Goal: Find specific page/section: Find specific page/section

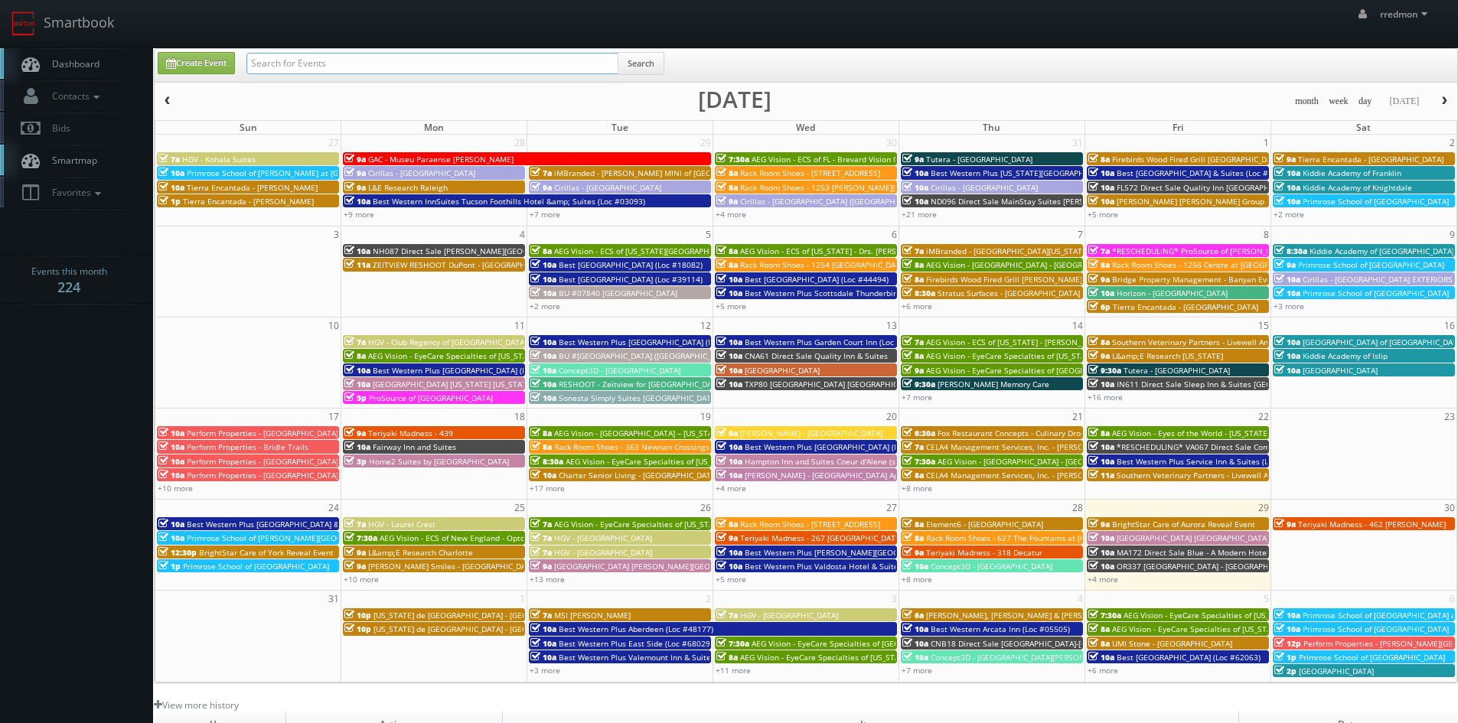
click at [342, 63] on input "text" at bounding box center [432, 63] width 372 height 21
type input "toledo"
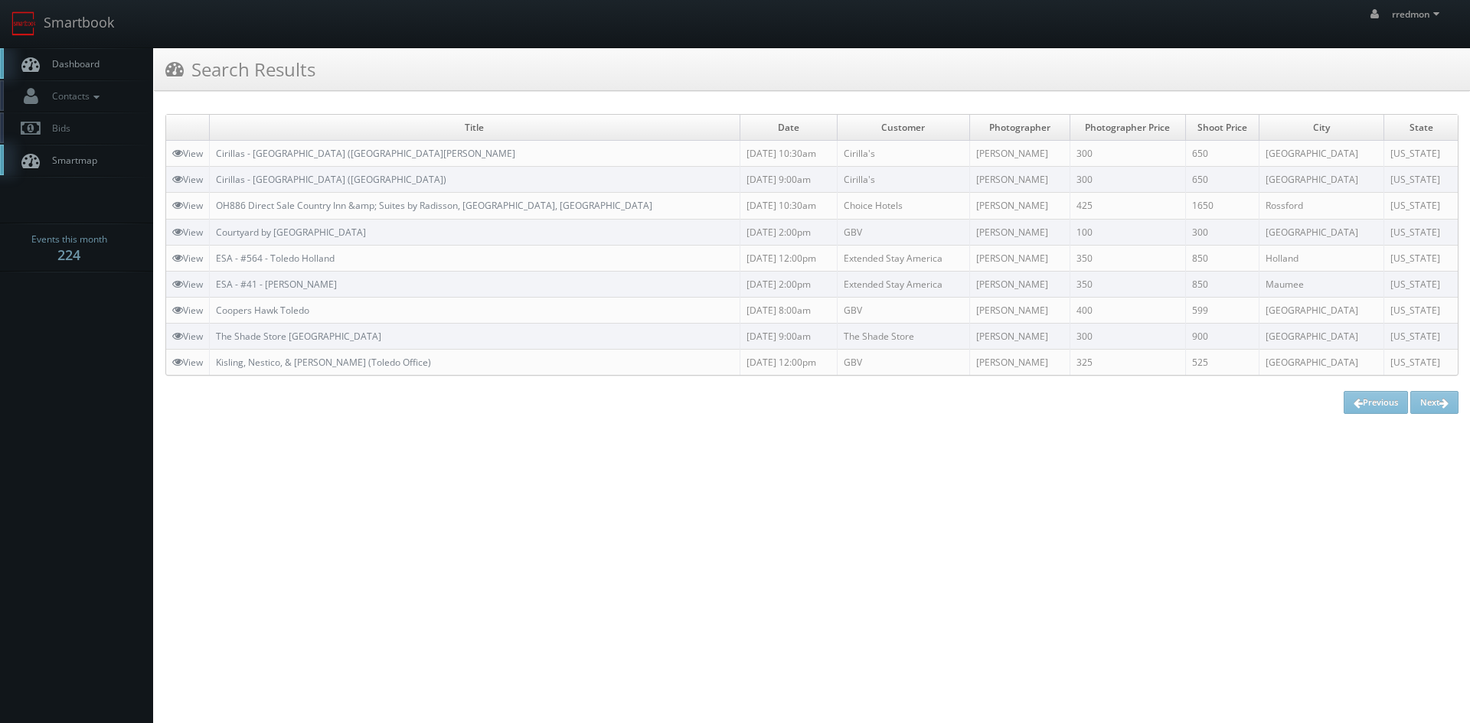
click at [82, 67] on span "Dashboard" at bounding box center [71, 63] width 55 height 13
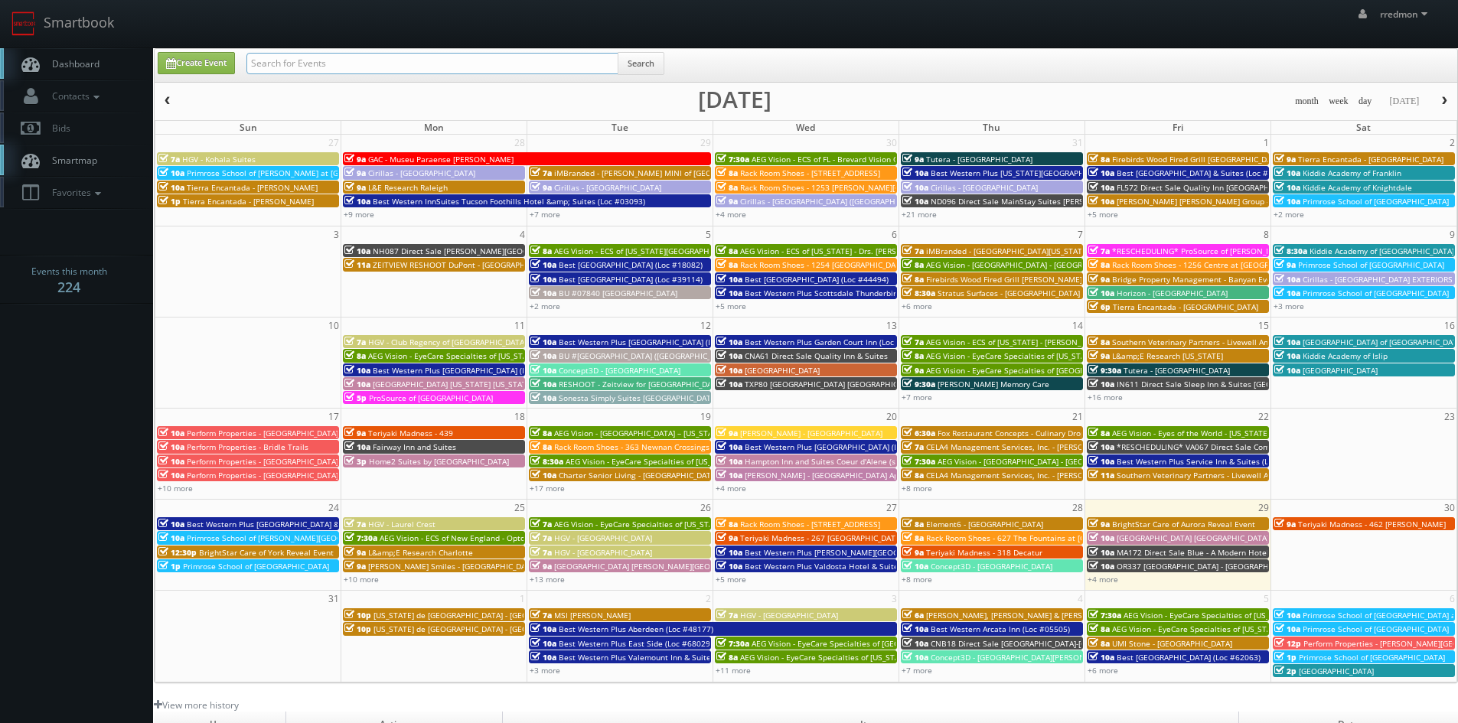
click at [423, 64] on input "text" at bounding box center [432, 63] width 372 height 21
type input "ohio"
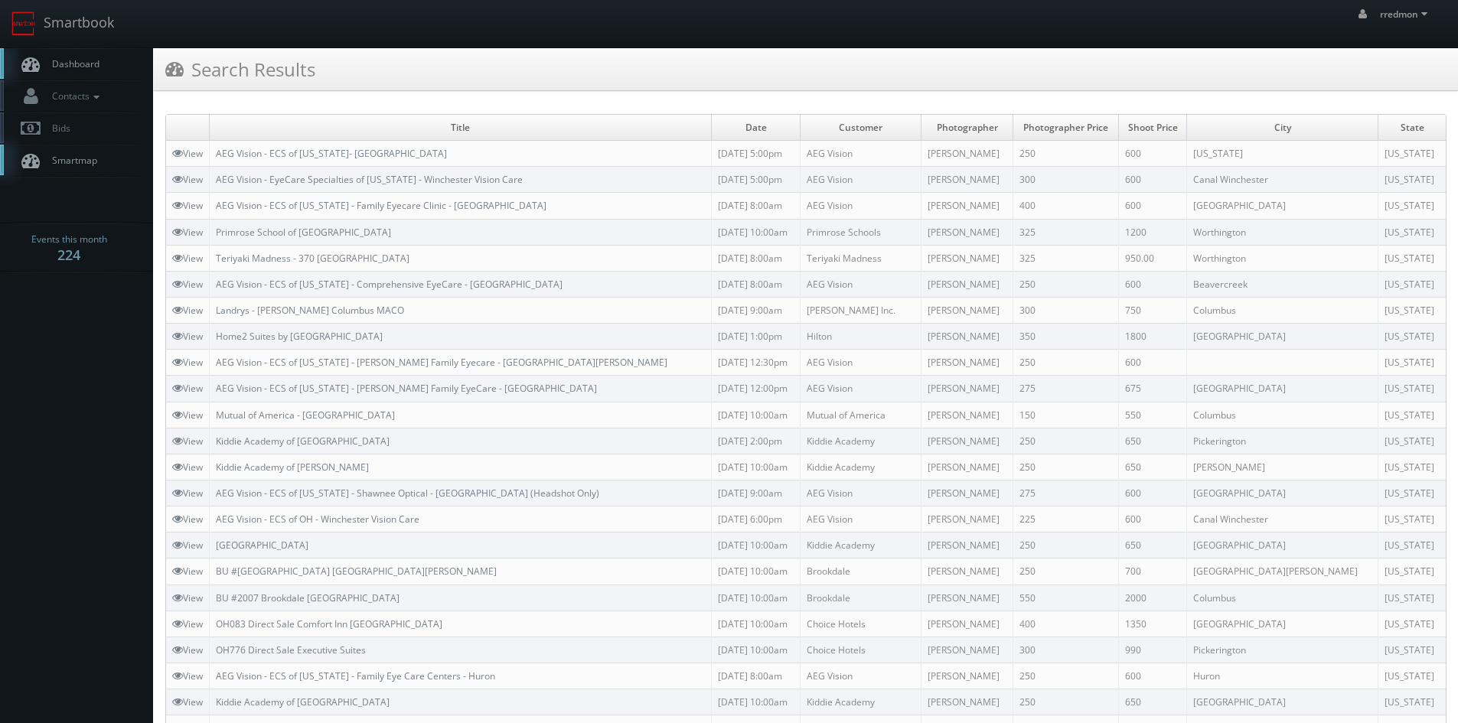
click at [79, 70] on link "Dashboard" at bounding box center [76, 63] width 153 height 31
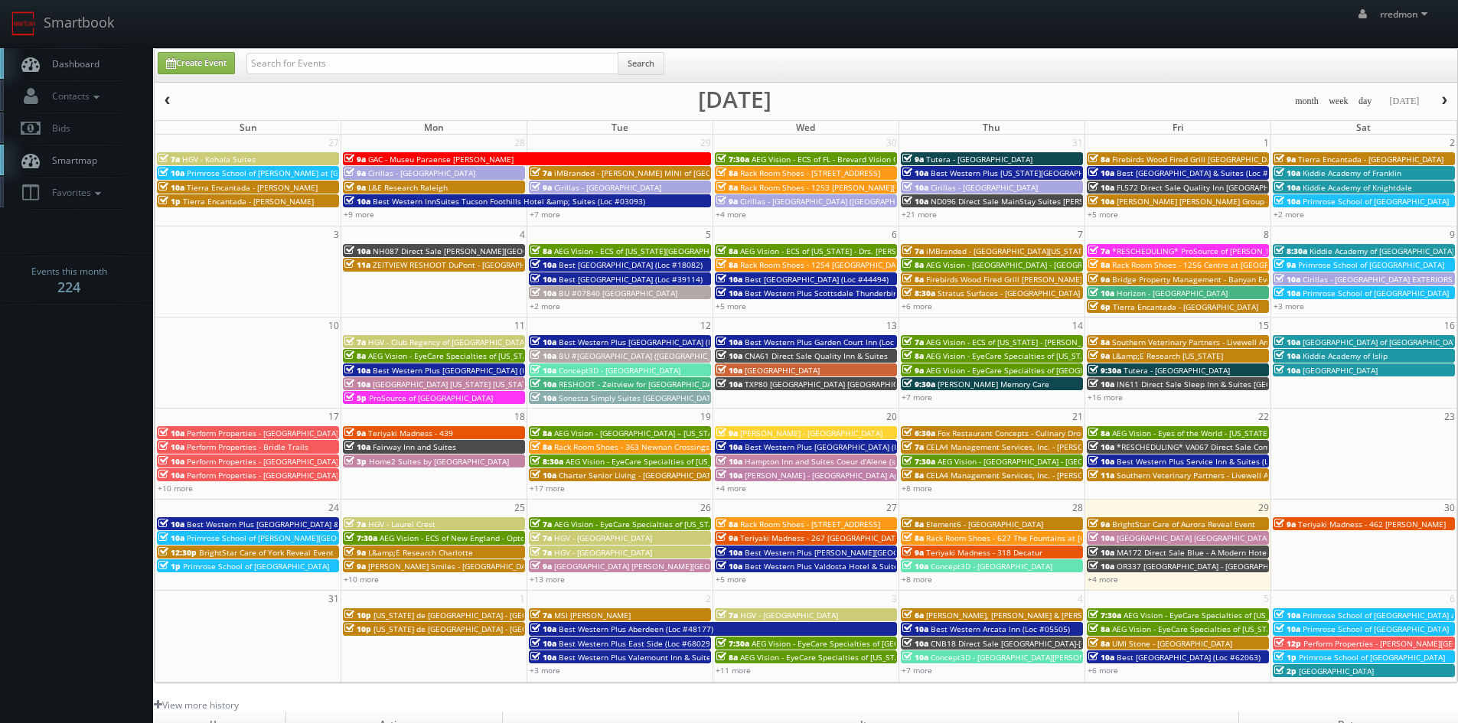
scroll to position [77, 0]
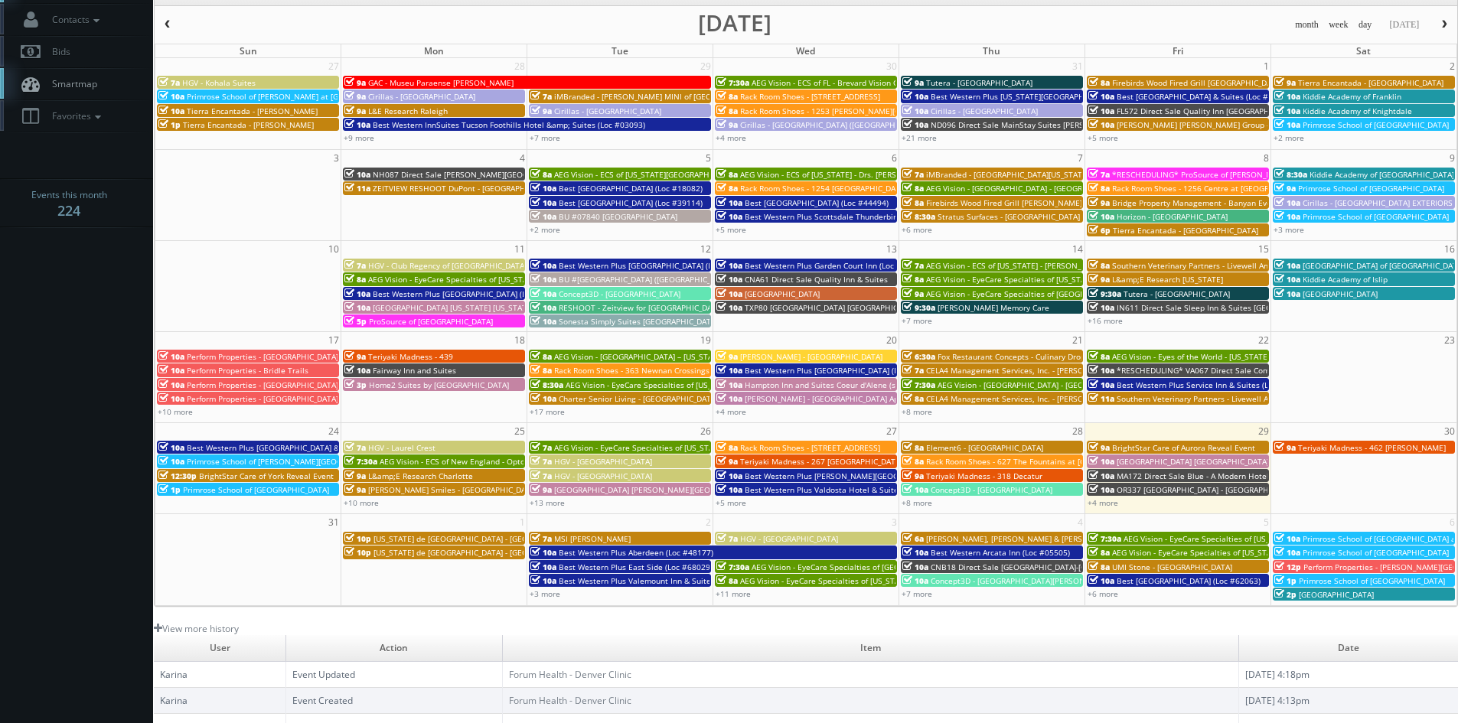
click at [1170, 448] on span "BrightStar Care of Aurora Reveal Event" at bounding box center [1183, 447] width 143 height 11
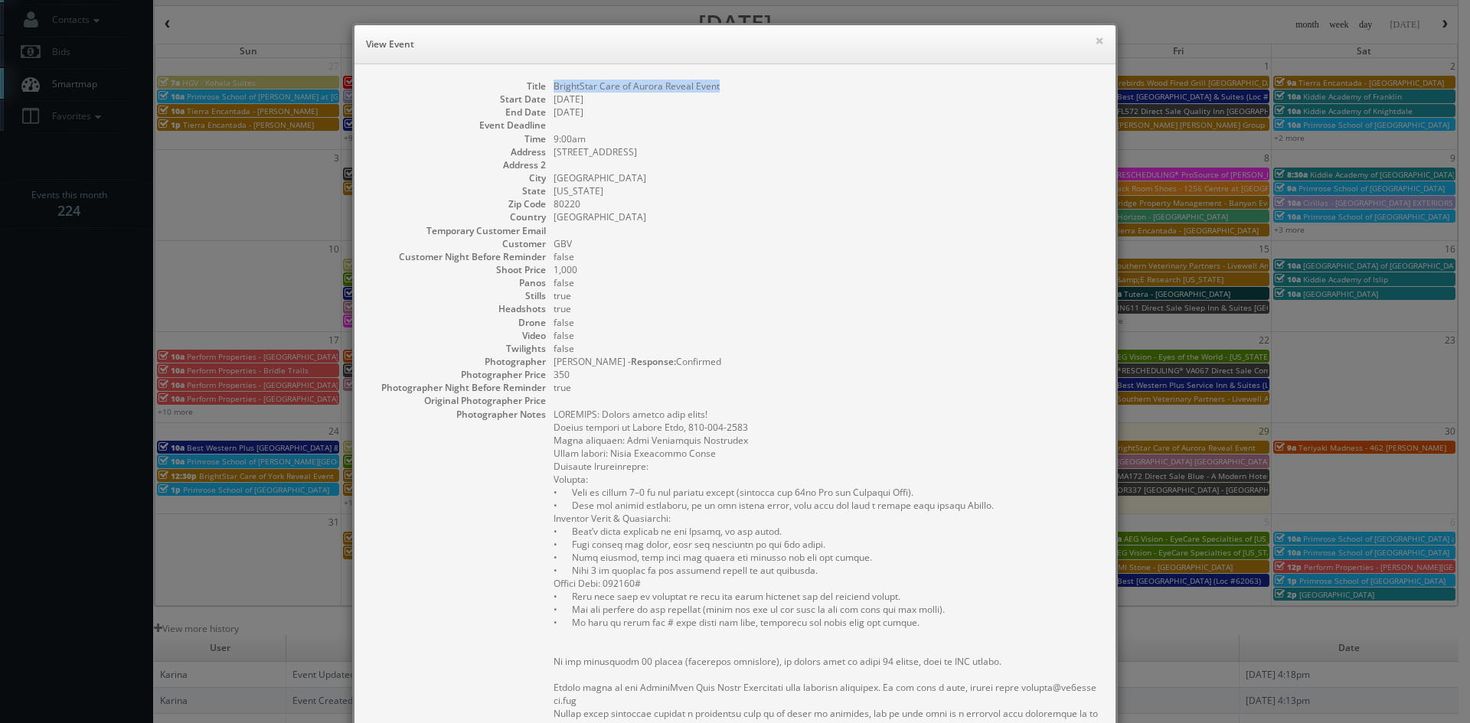
drag, startPoint x: 719, startPoint y: 86, endPoint x: 550, endPoint y: 91, distance: 169.2
click at [553, 91] on dd "BrightStar Care of Aurora Reveal Event" at bounding box center [826, 86] width 547 height 13
copy dd "BrightStar Care of Aurora Reveal Event"
click at [1098, 41] on button "×" at bounding box center [1099, 40] width 9 height 11
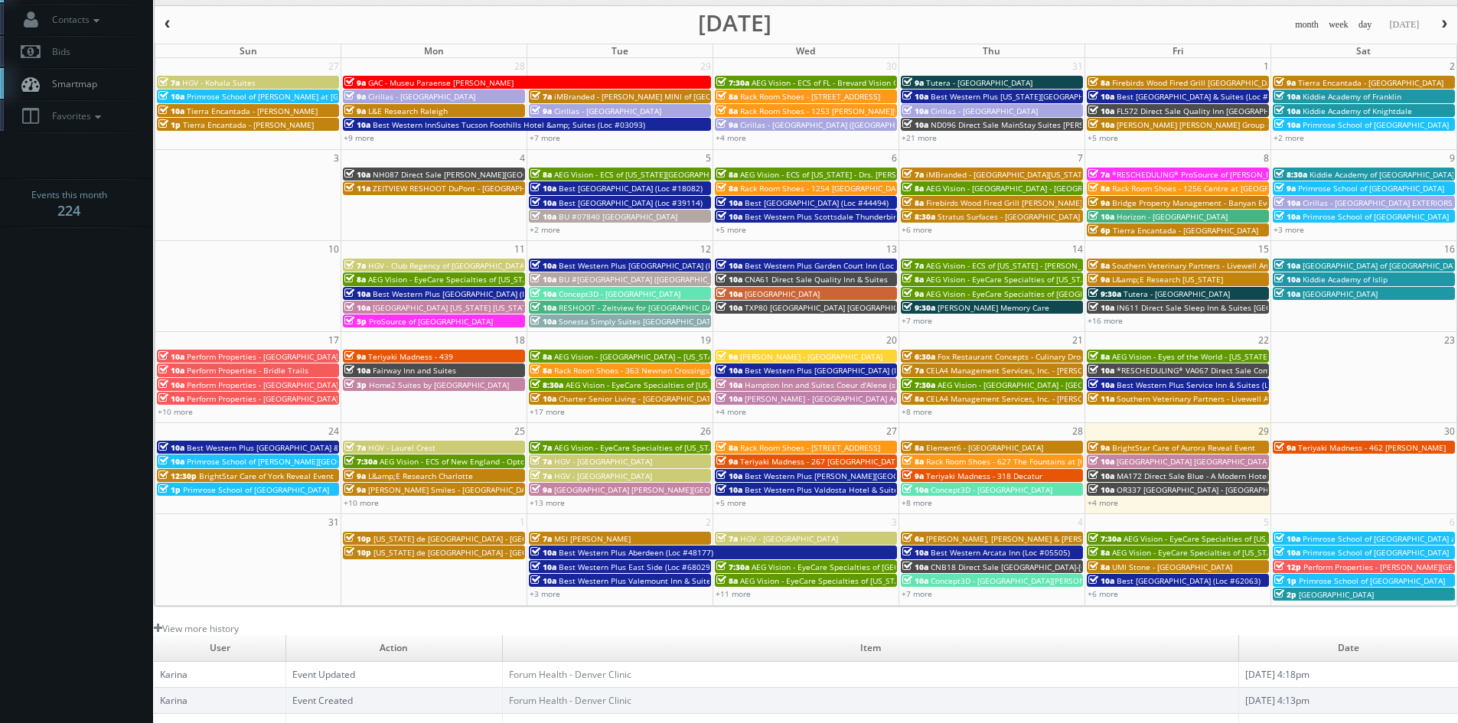
click at [1179, 469] on link "10a MA172 Direct Sale Blue - A Modern Hotel, Ascend Hotel Collection" at bounding box center [1178, 475] width 182 height 13
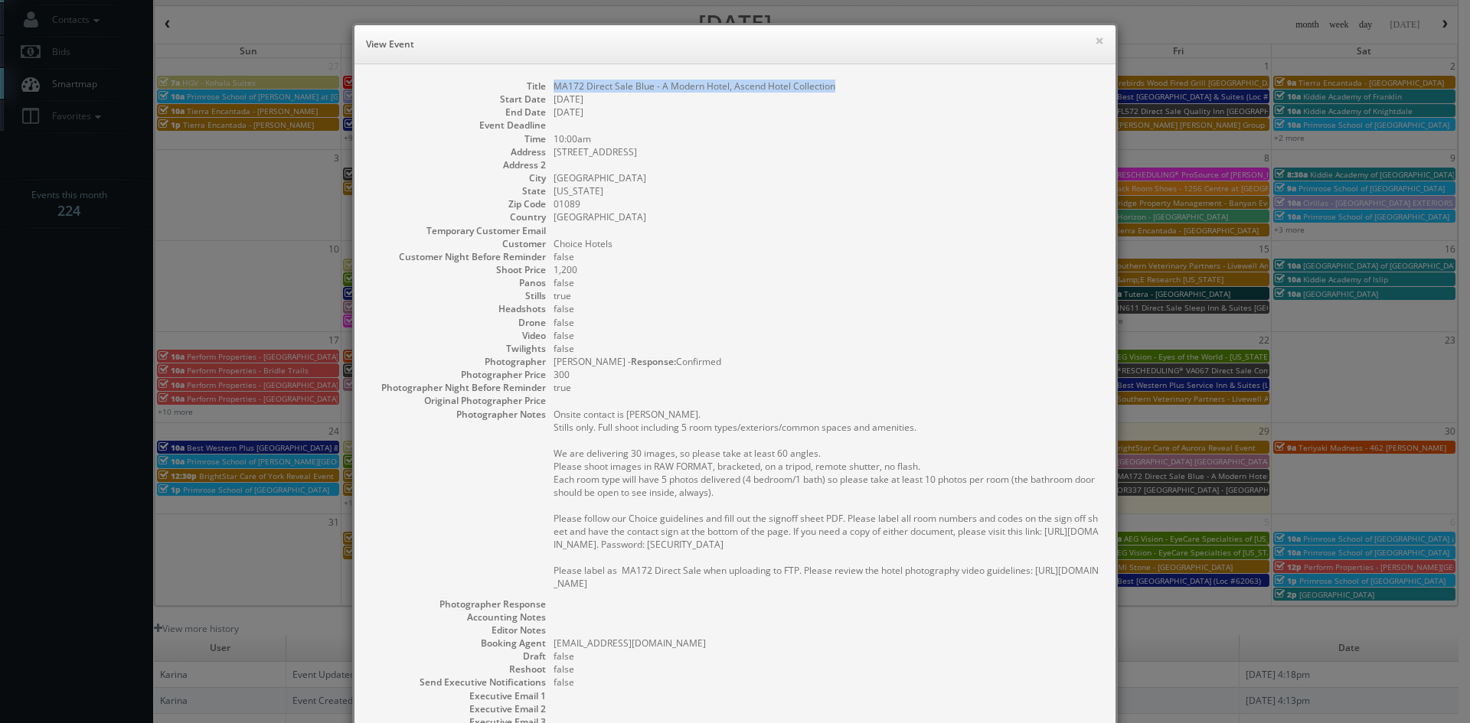
drag, startPoint x: 834, startPoint y: 87, endPoint x: 547, endPoint y: 91, distance: 287.1
click at [553, 91] on dd "MA172 Direct Sale Blue - A Modern Hotel, Ascend Hotel Collection" at bounding box center [826, 86] width 547 height 13
copy dd "MA172 Direct Sale Blue - A Modern Hotel, Ascend Hotel Collection"
click at [1095, 46] on button "×" at bounding box center [1099, 40] width 9 height 11
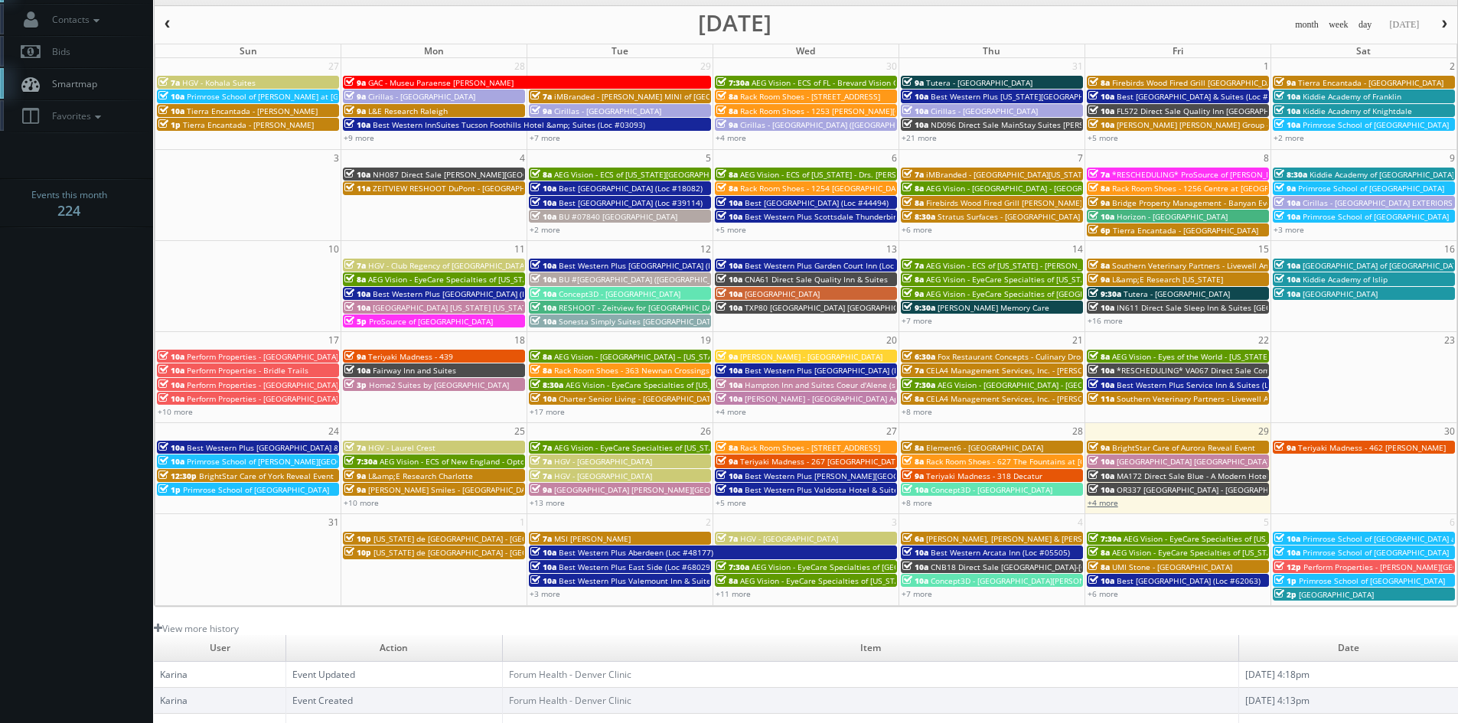
click at [1104, 503] on link "+4 more" at bounding box center [1103, 503] width 31 height 11
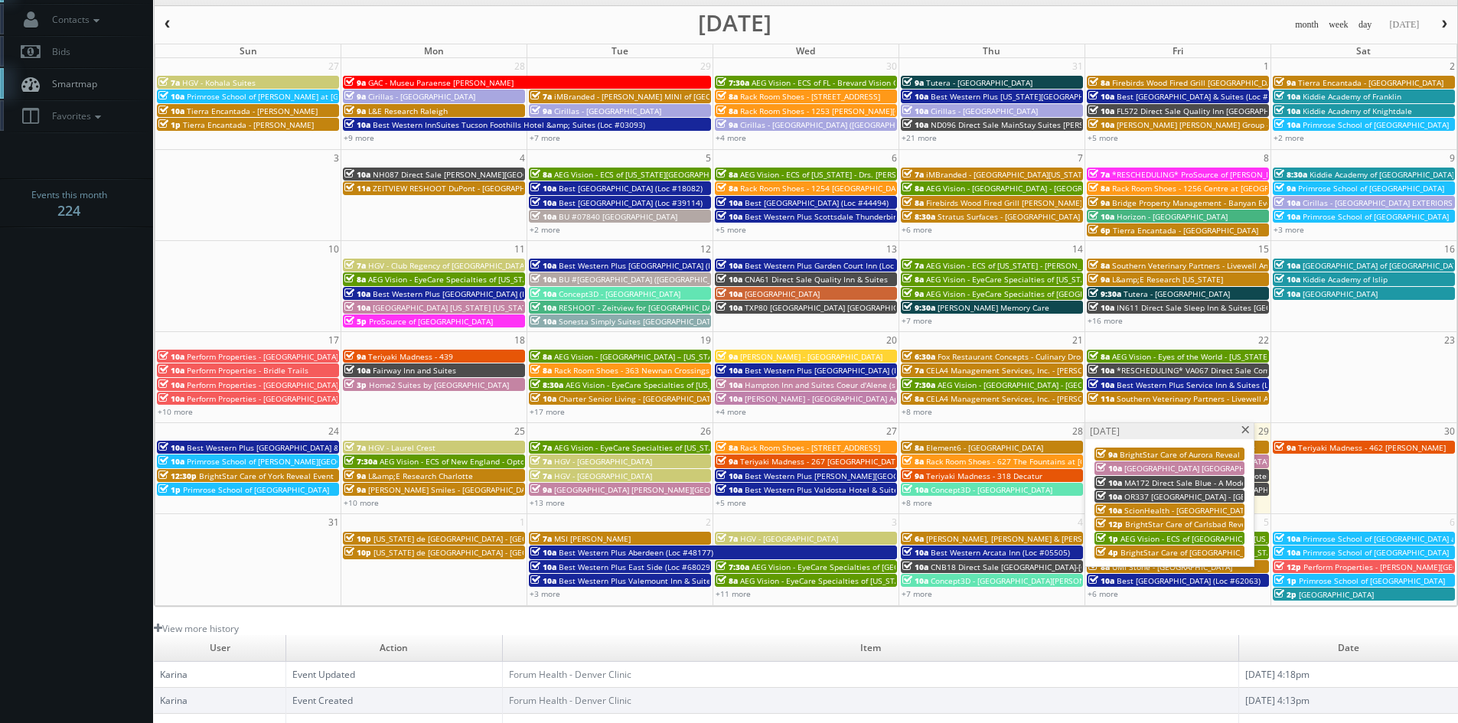
click at [1163, 520] on span "BrightStar Care of Carlsbad Reveal Event" at bounding box center [1200, 524] width 151 height 11
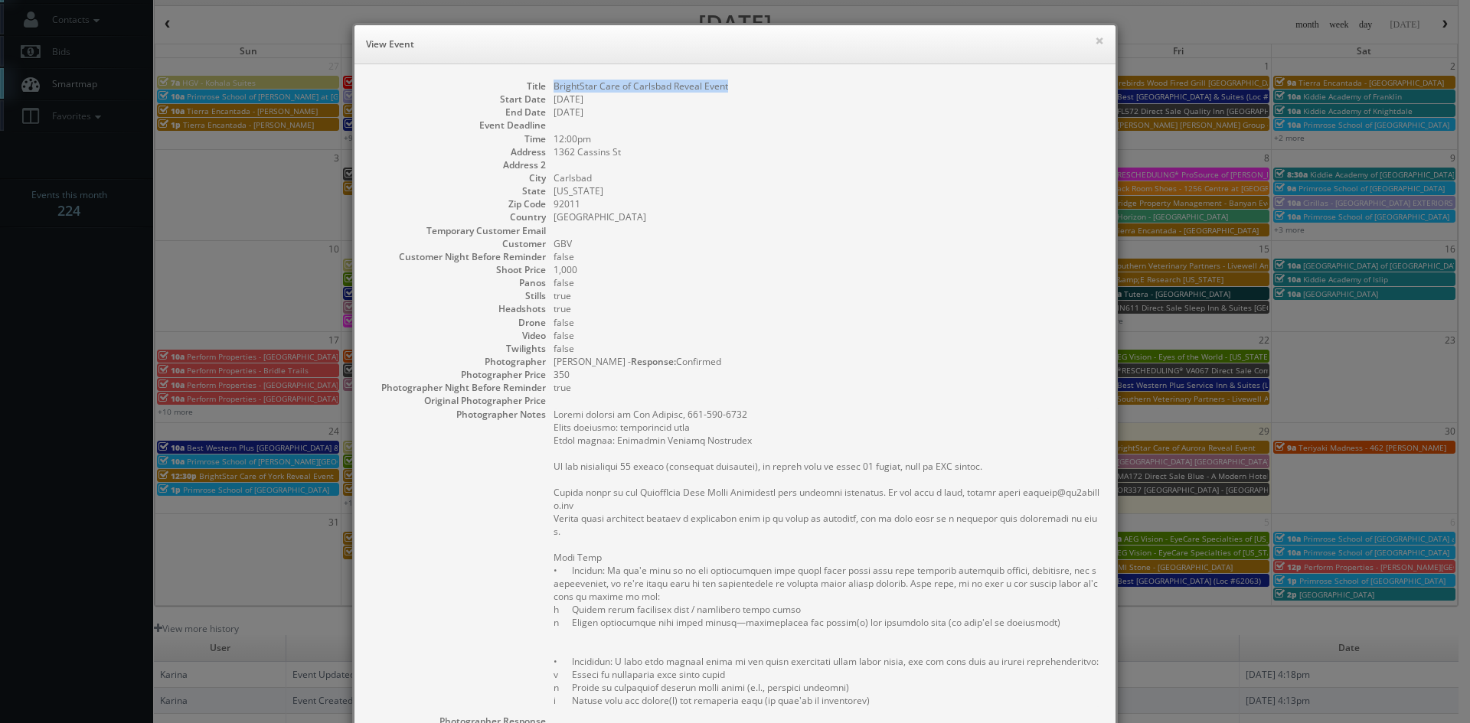
drag, startPoint x: 693, startPoint y: 86, endPoint x: 547, endPoint y: 83, distance: 146.2
click at [553, 83] on dd "BrightStar Care of Carlsbad Reveal Event" at bounding box center [826, 86] width 547 height 13
copy dd "BrightStar Care of Carlsbad Reveal Event"
click at [1095, 43] on button "×" at bounding box center [1099, 40] width 9 height 11
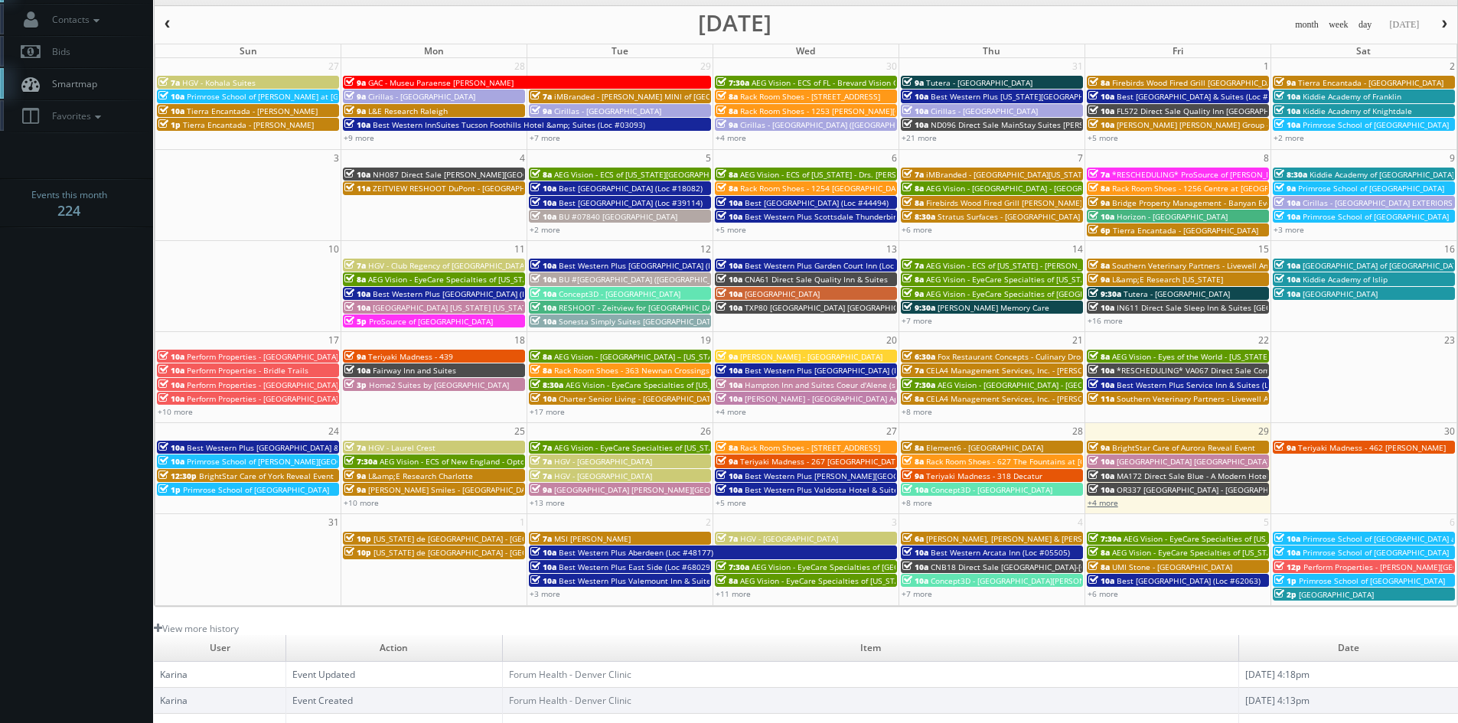
click at [1104, 502] on link "+4 more" at bounding box center [1103, 503] width 31 height 11
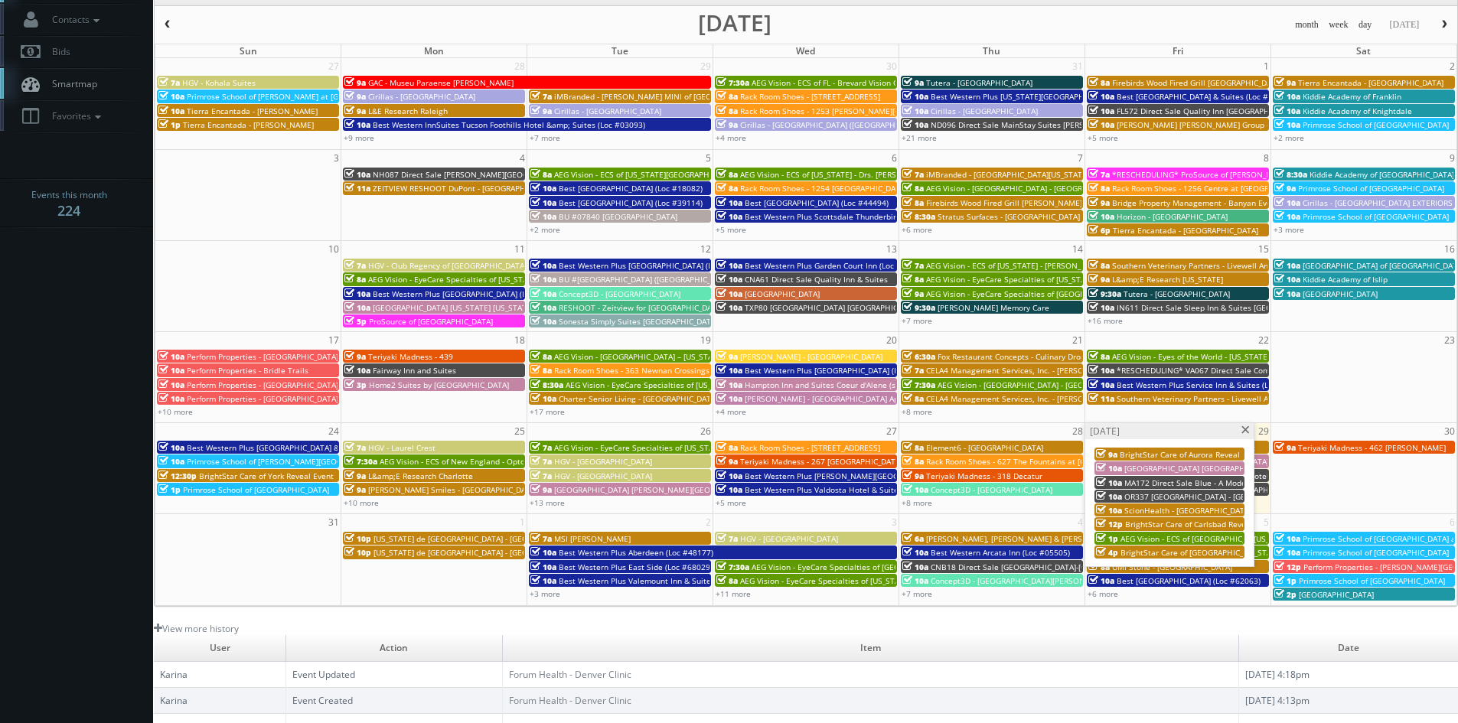
click at [1210, 551] on span "BrightStar Care of Charlottesville Reveal Event" at bounding box center [1218, 552] width 194 height 11
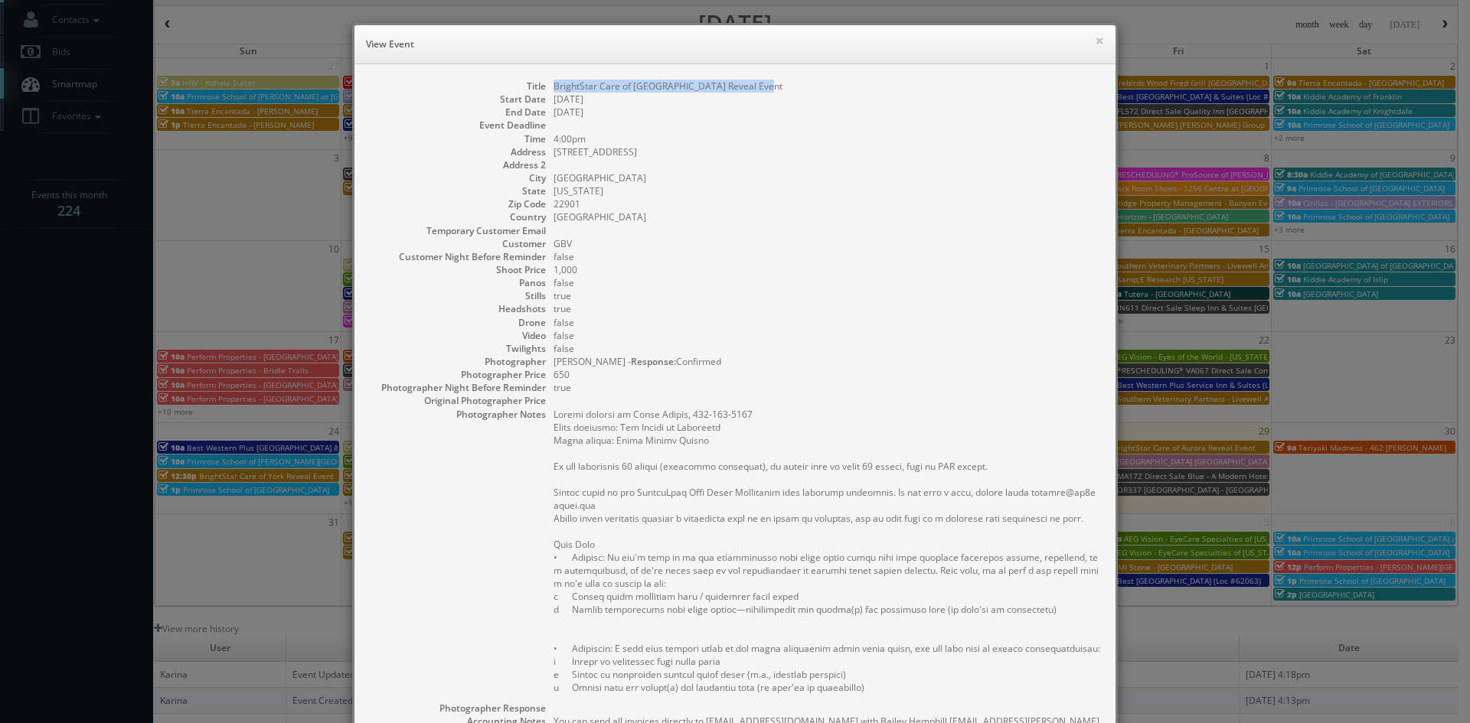
drag, startPoint x: 752, startPoint y: 89, endPoint x: 544, endPoint y: 85, distance: 208.2
click at [544, 85] on dl "Title BrightStar Care of Charlottesville Reveal Event Start Date 08/29/2025 End…" at bounding box center [735, 506] width 730 height 853
copy dd "BrightStar Care of Charlottesville Reveal Event"
click at [1095, 43] on button "×" at bounding box center [1099, 40] width 9 height 11
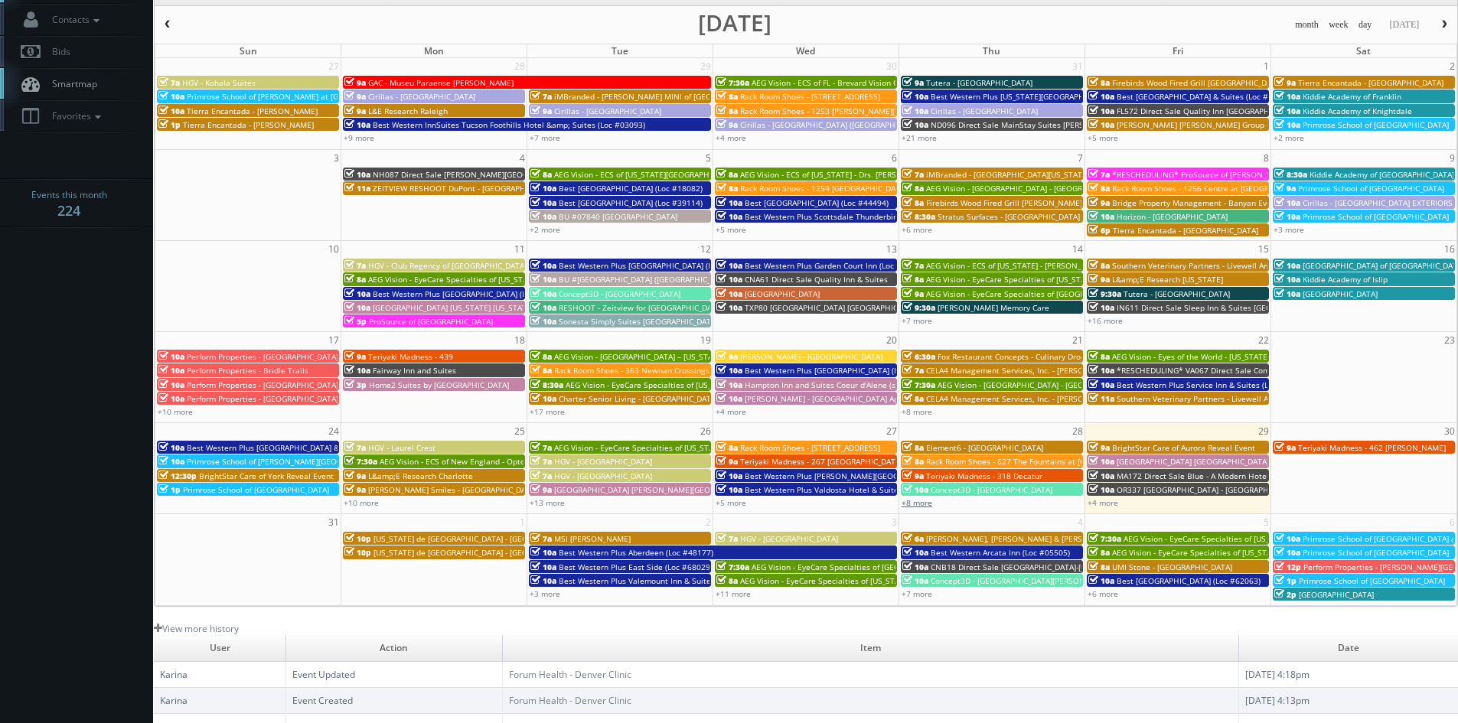
click at [924, 501] on link "+8 more" at bounding box center [917, 503] width 31 height 11
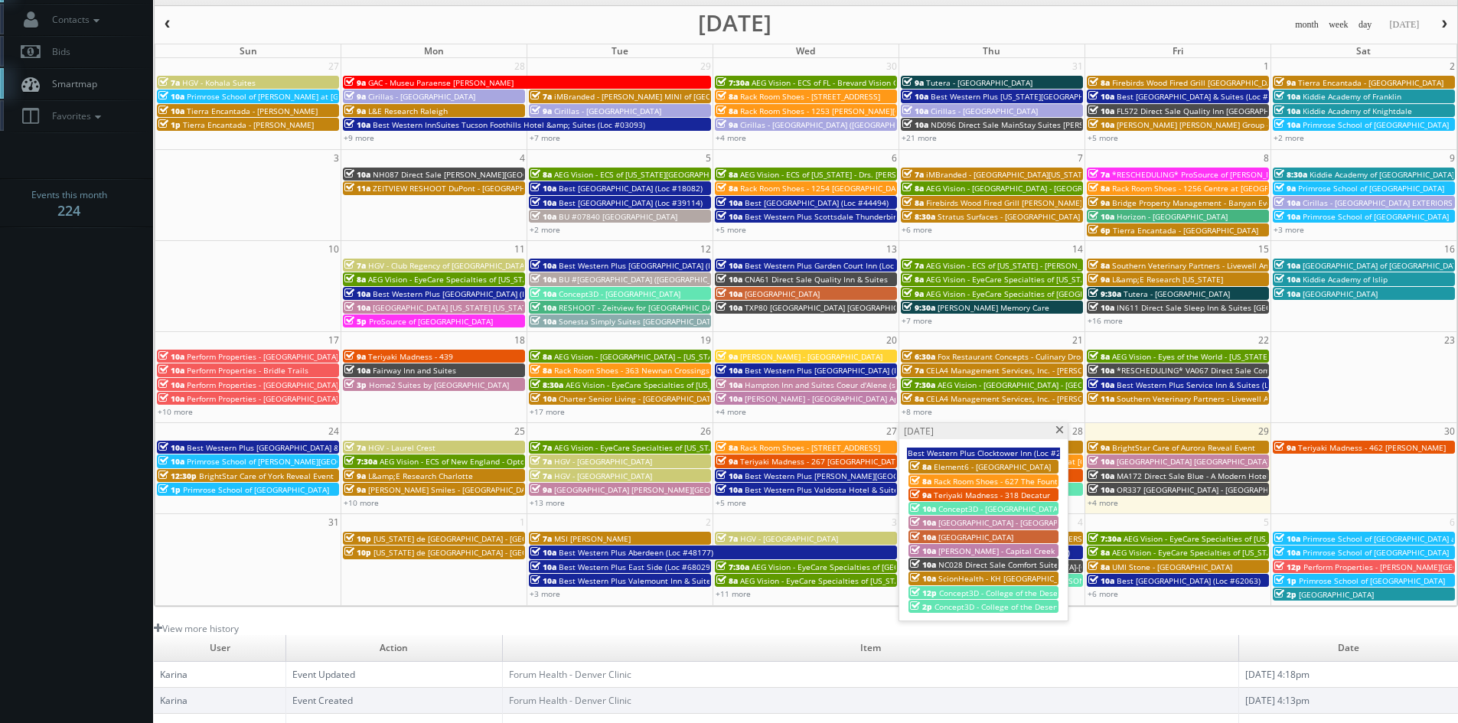
click at [975, 563] on span "NC028 Direct Sale Comfort Suites Gastonia- - Charlotte" at bounding box center [1059, 565] width 243 height 11
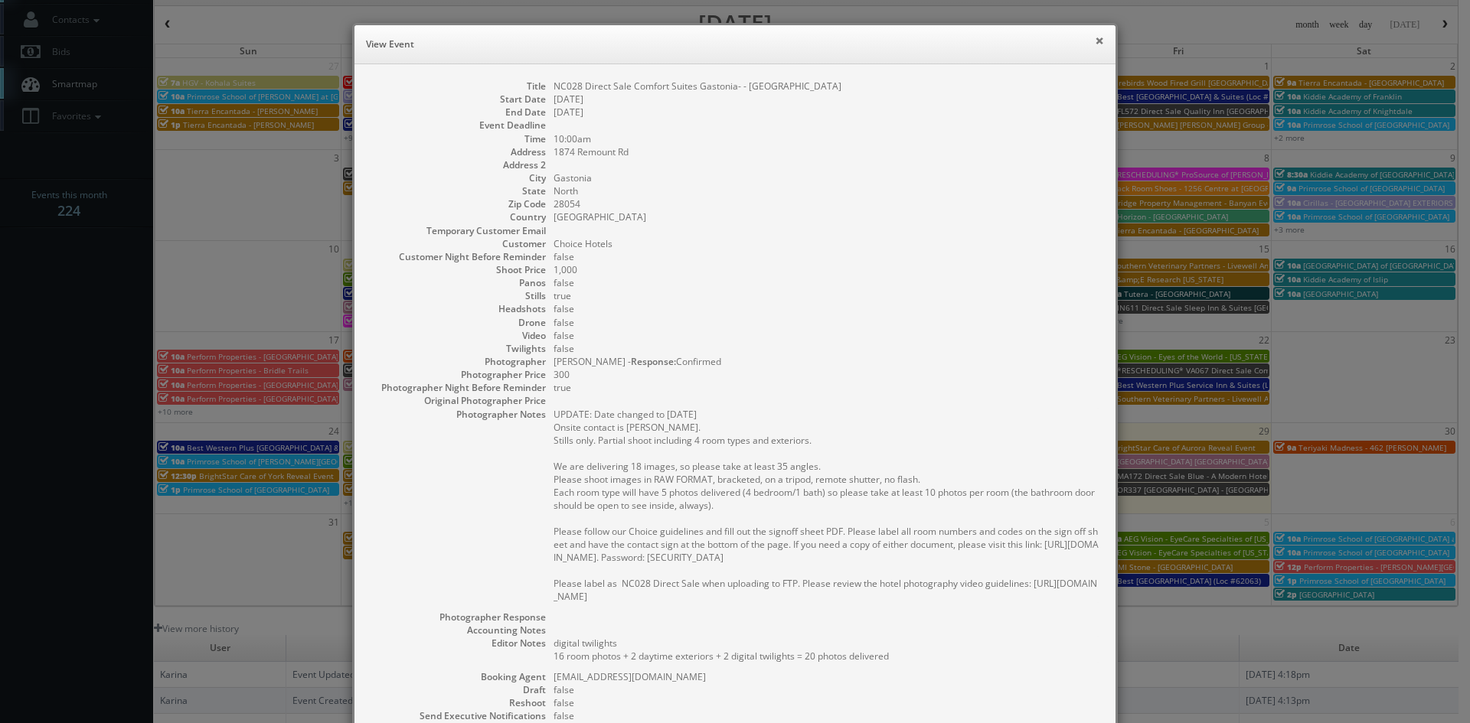
click at [1098, 38] on button "×" at bounding box center [1099, 40] width 9 height 11
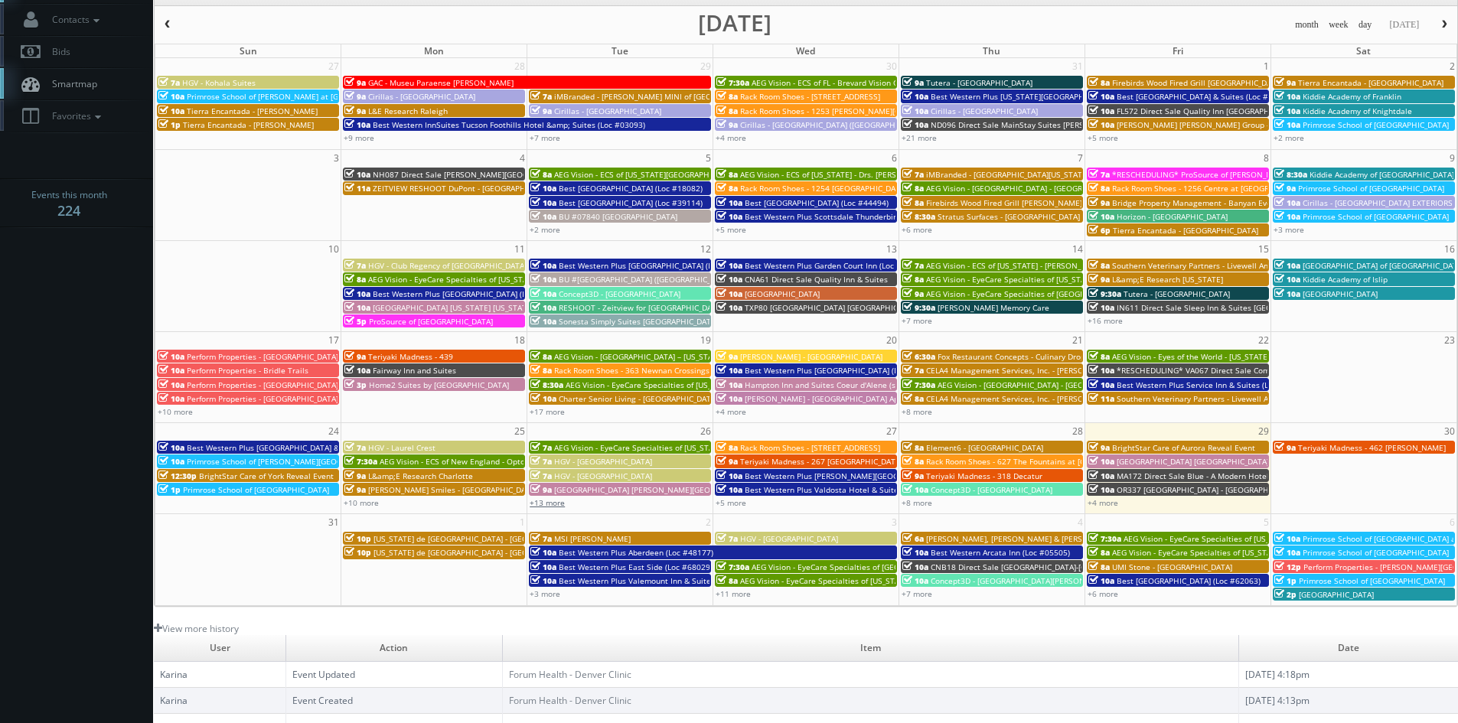
click at [554, 507] on link "+13 more" at bounding box center [547, 503] width 35 height 11
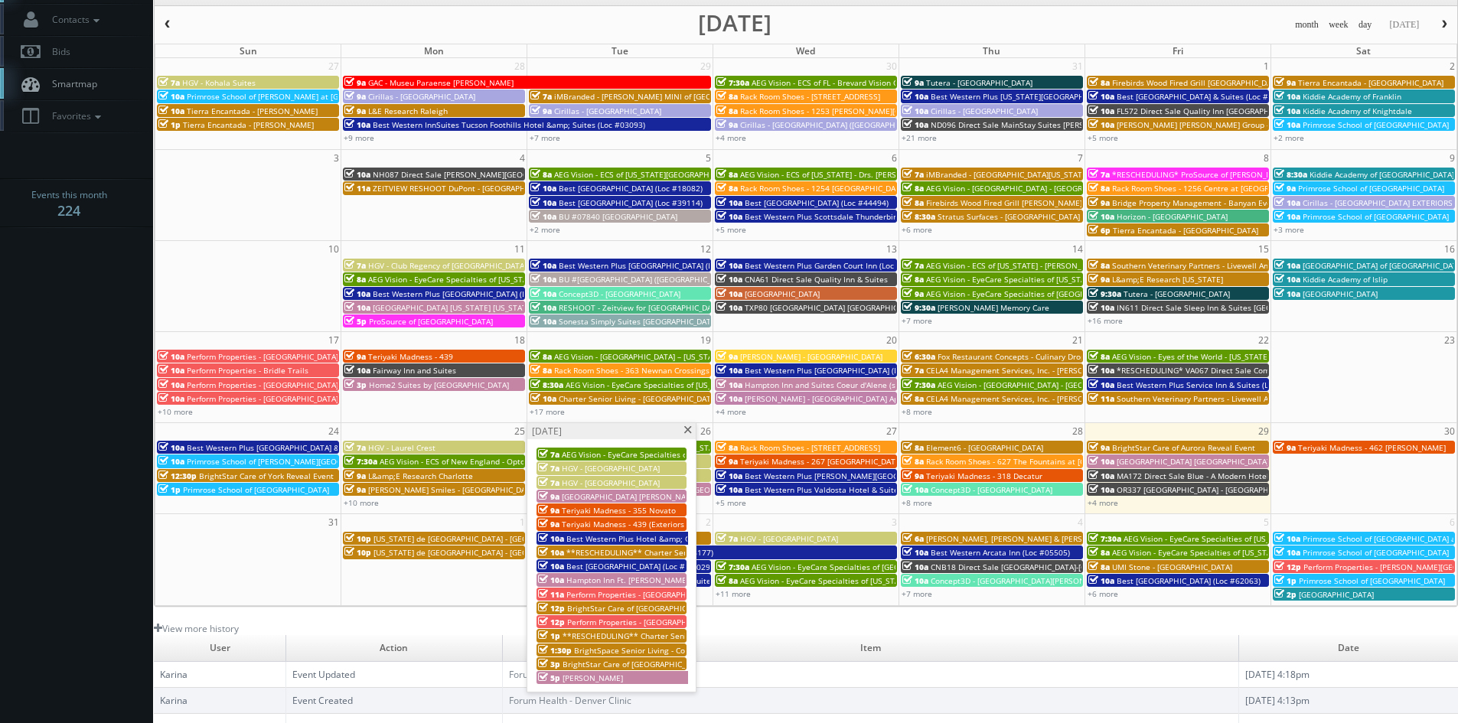
click at [616, 452] on span "AEG Vision - EyeCare Specialties of Tennessee – Anderson Eye Care" at bounding box center [699, 454] width 274 height 11
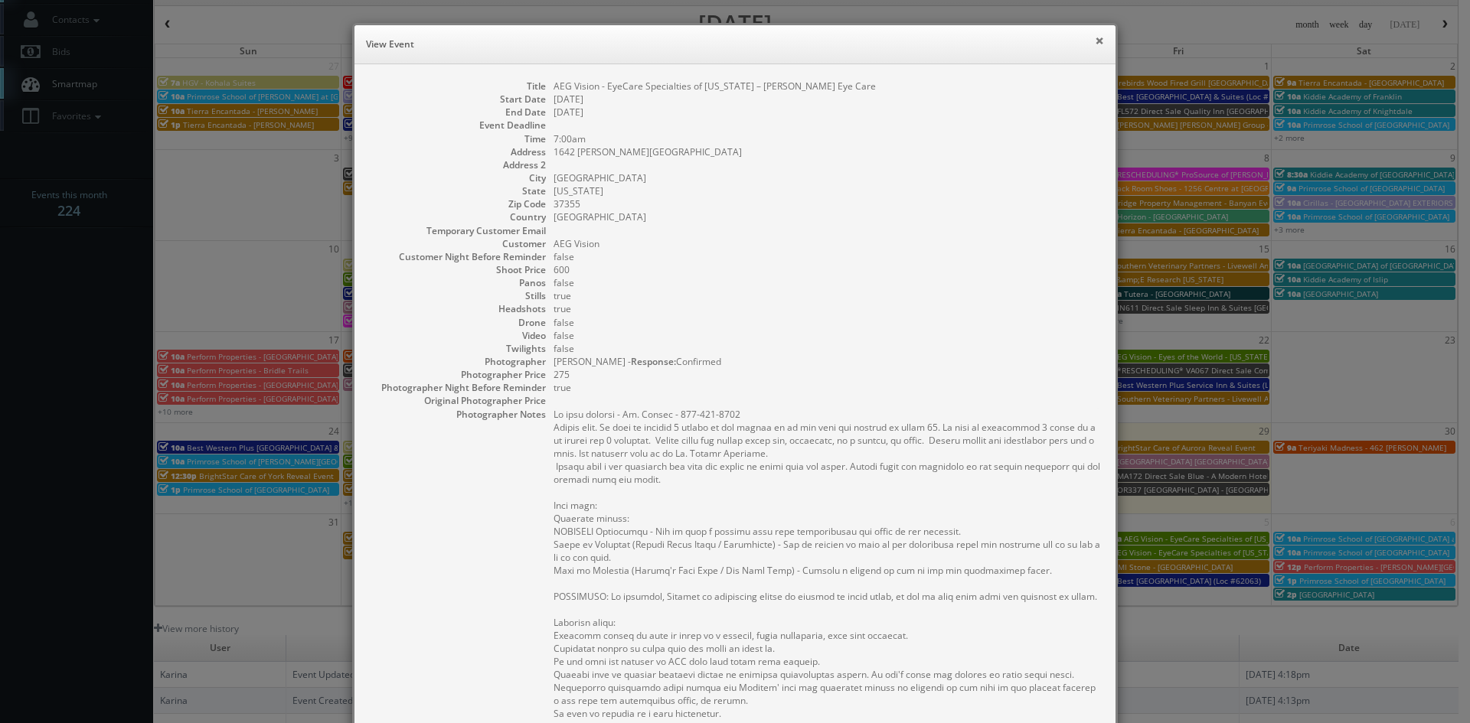
click at [1096, 41] on button "×" at bounding box center [1099, 40] width 9 height 11
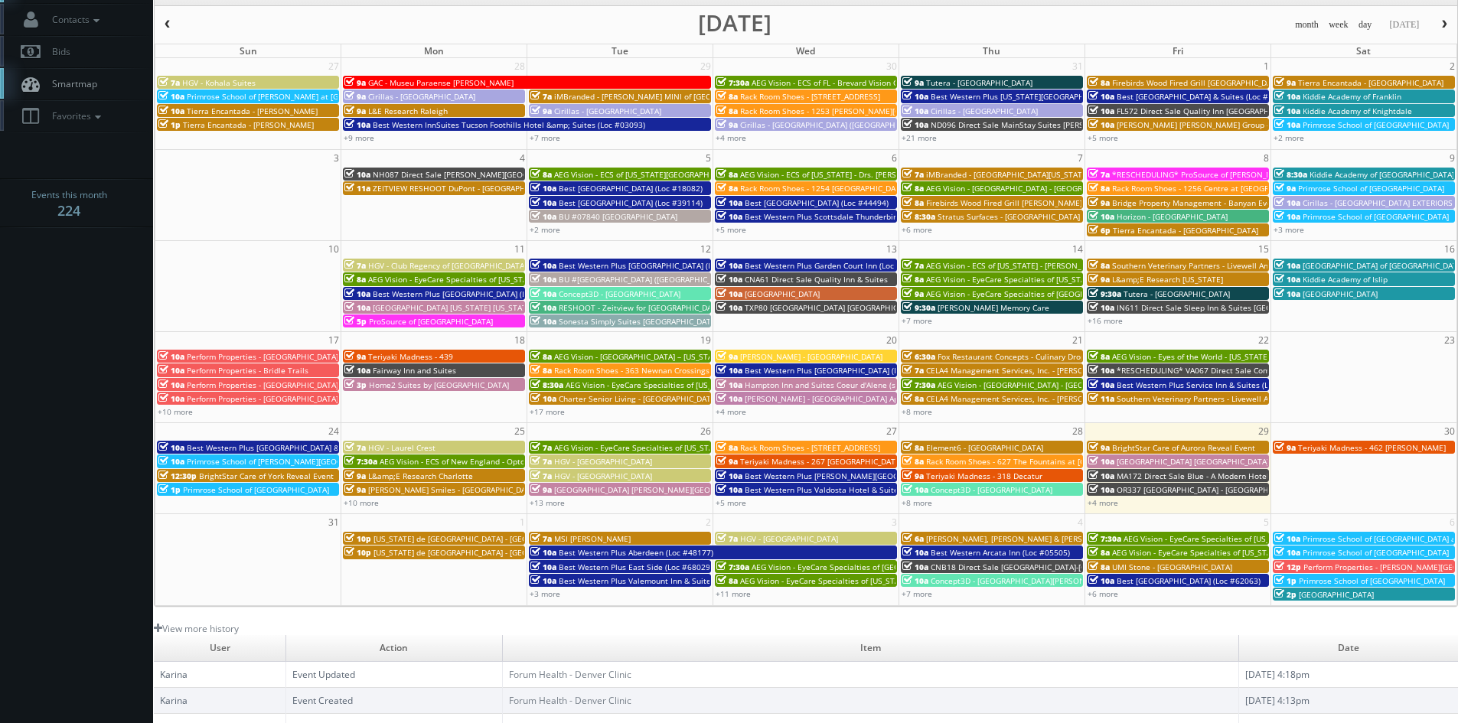
click at [613, 461] on span "HGV - Mill Springs Lodge" at bounding box center [603, 461] width 98 height 11
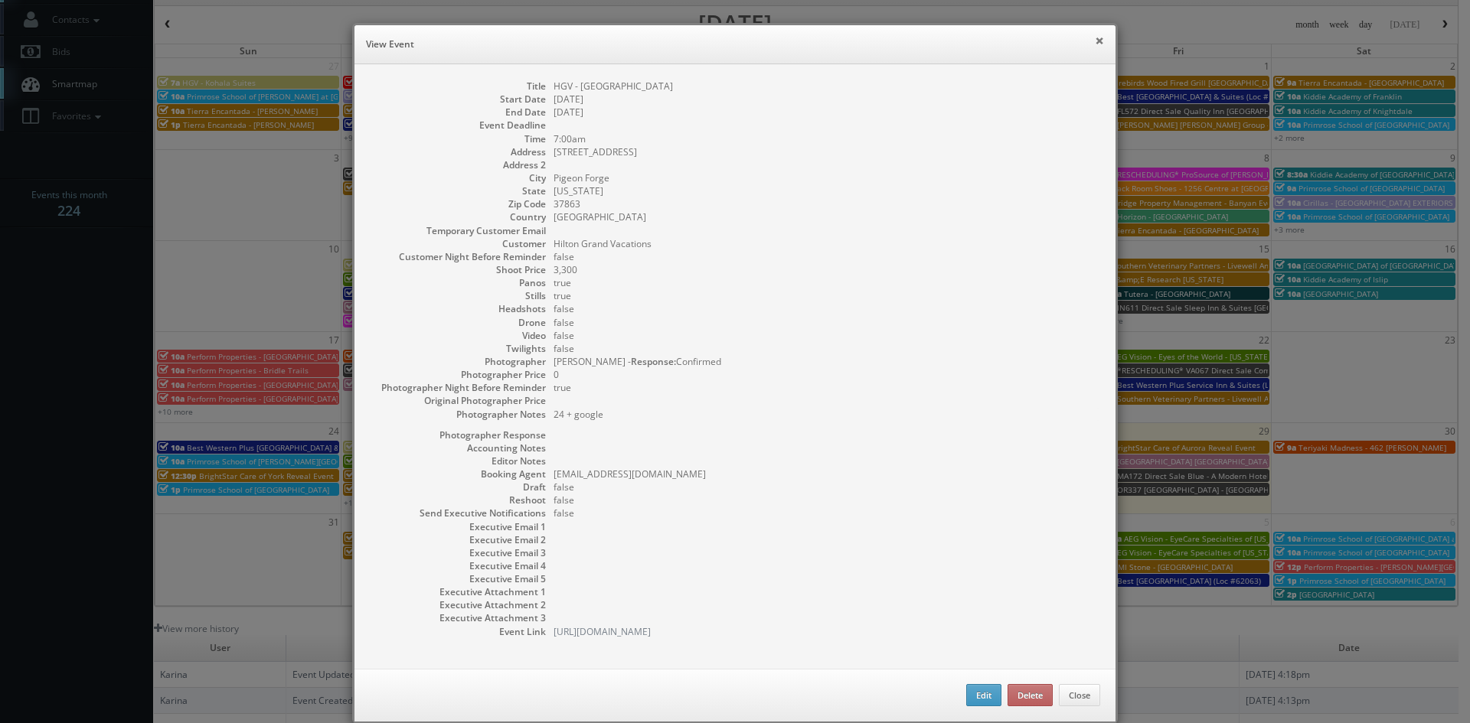
drag, startPoint x: 1095, startPoint y: 39, endPoint x: 1085, endPoint y: 38, distance: 10.1
click at [1095, 39] on button "×" at bounding box center [1099, 40] width 9 height 11
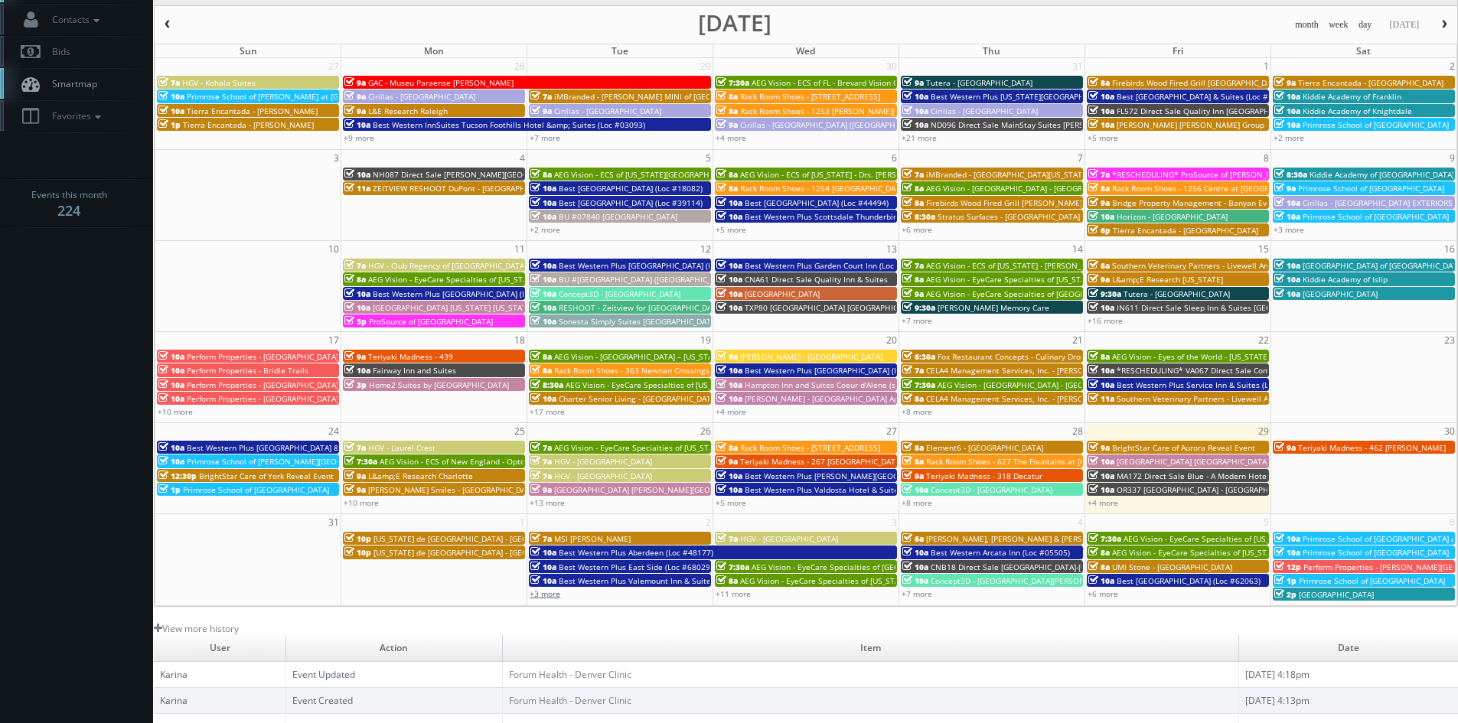
click at [556, 597] on link "+3 more" at bounding box center [545, 594] width 31 height 11
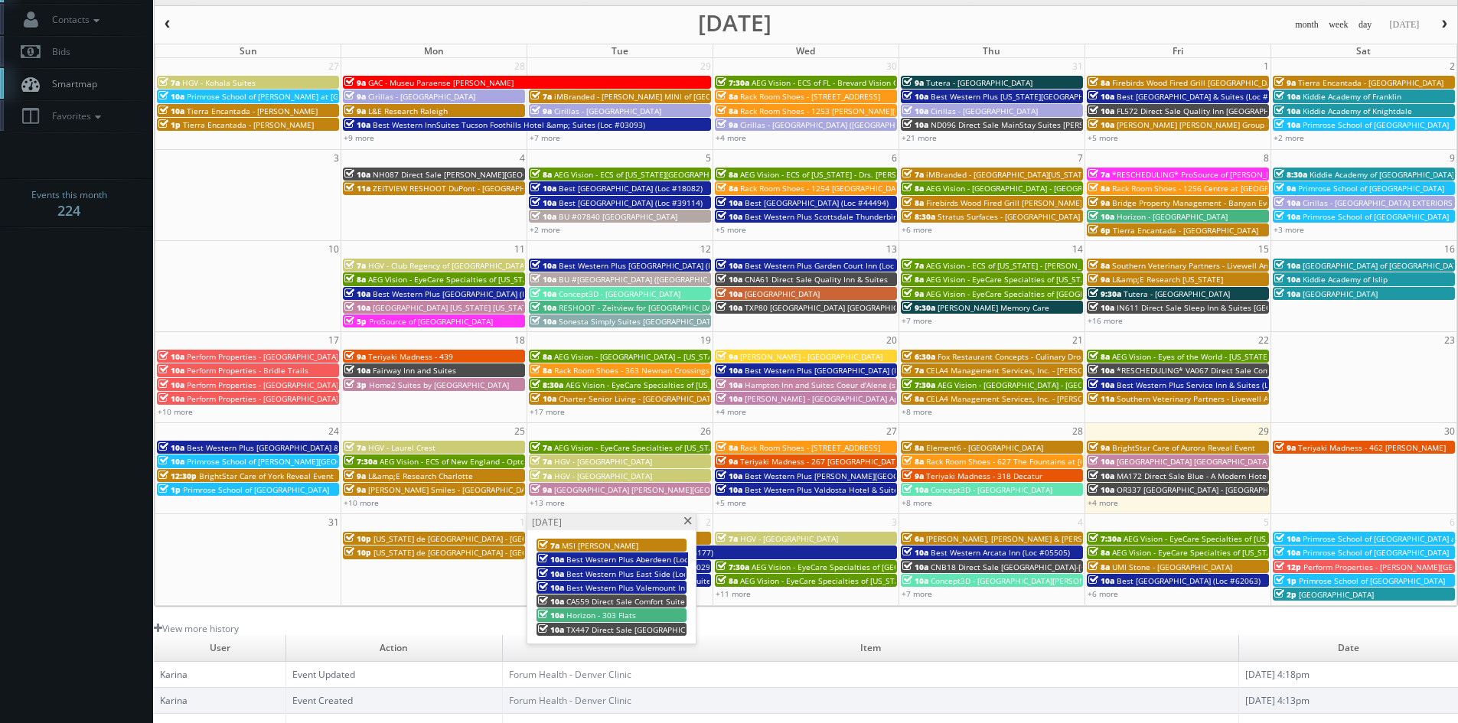
click at [690, 520] on span at bounding box center [688, 521] width 10 height 8
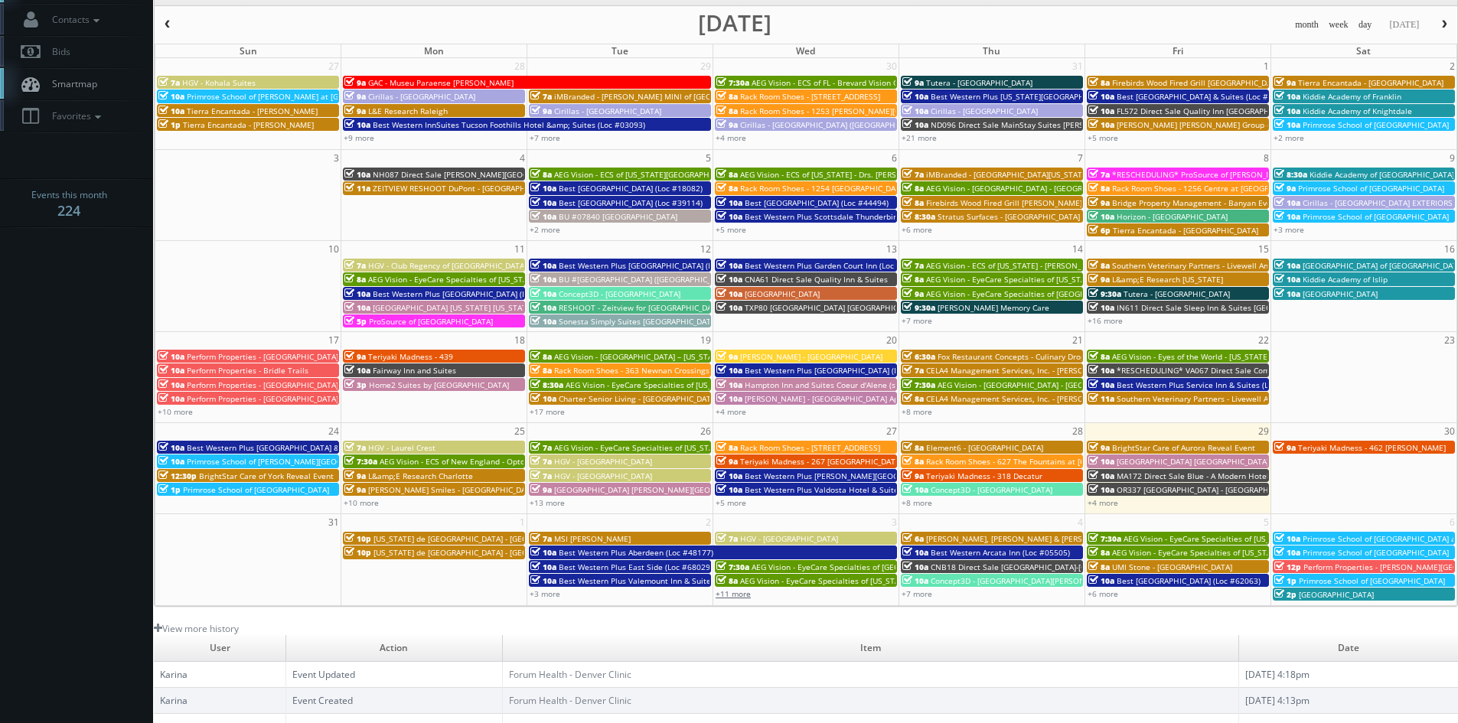
click at [737, 595] on link "+11 more" at bounding box center [733, 594] width 35 height 11
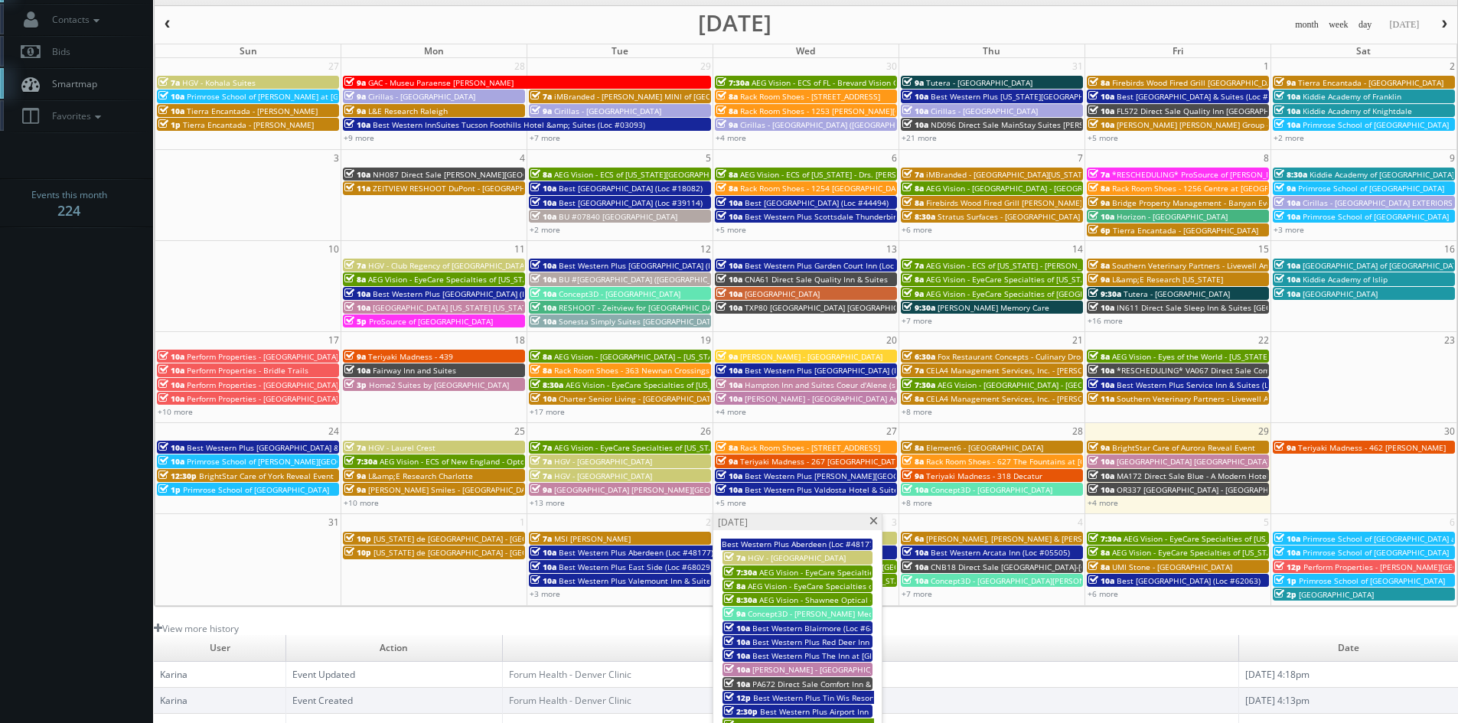
scroll to position [153, 0]
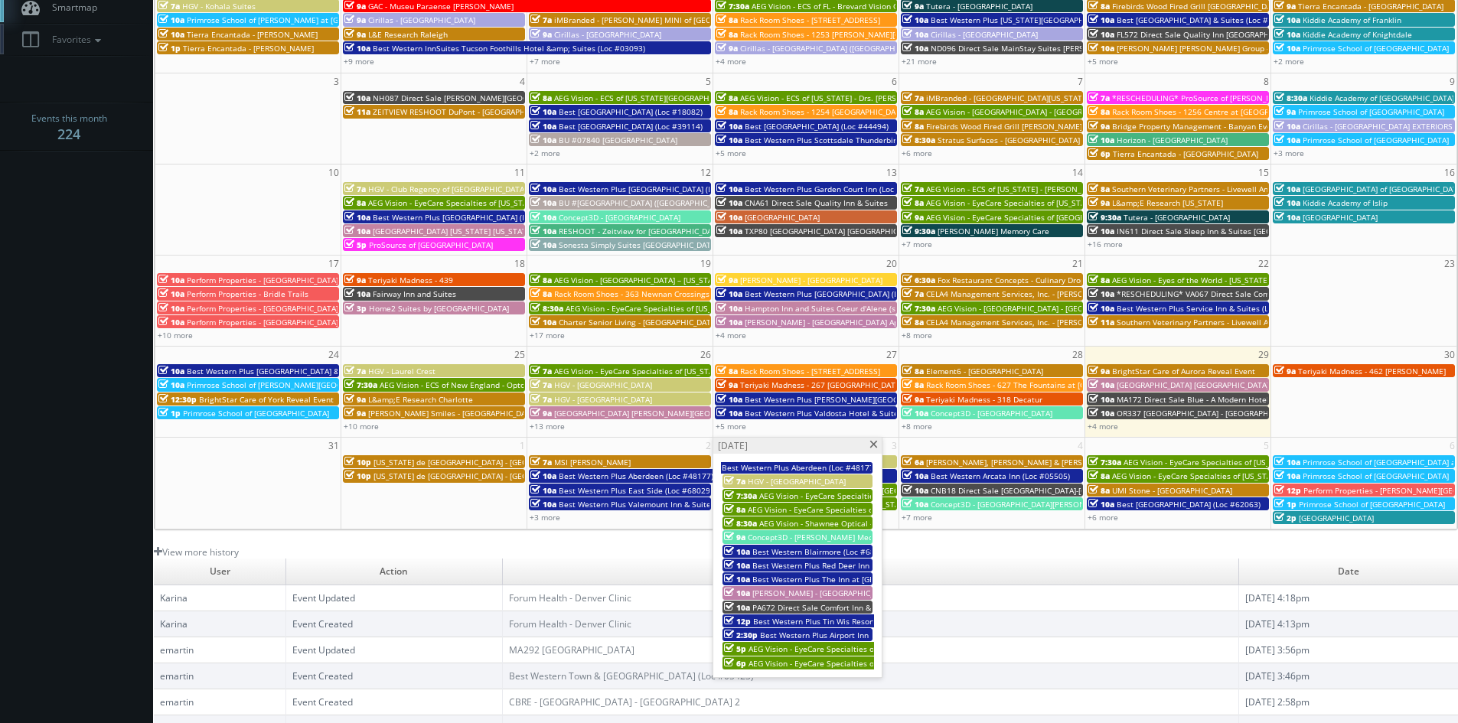
click at [873, 444] on span at bounding box center [874, 445] width 10 height 8
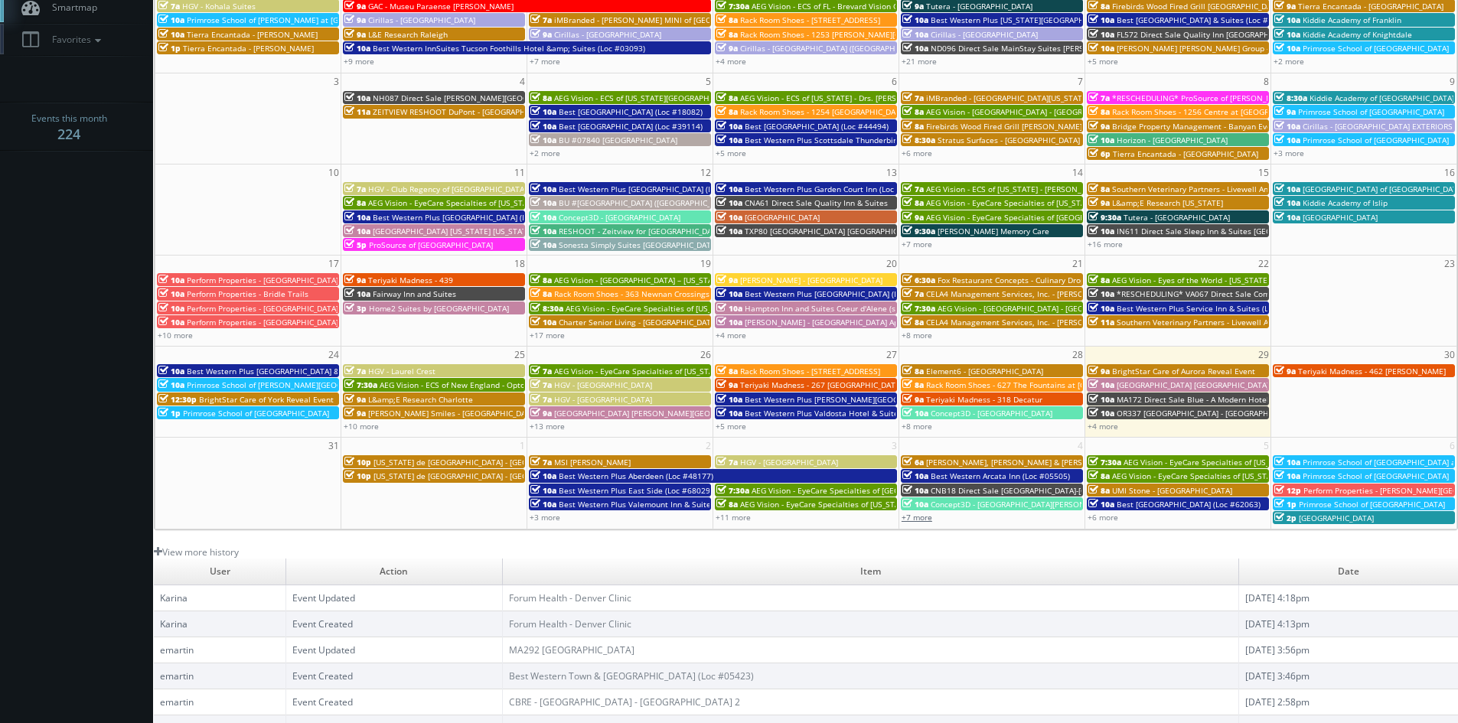
click at [924, 517] on link "+7 more" at bounding box center [917, 517] width 31 height 11
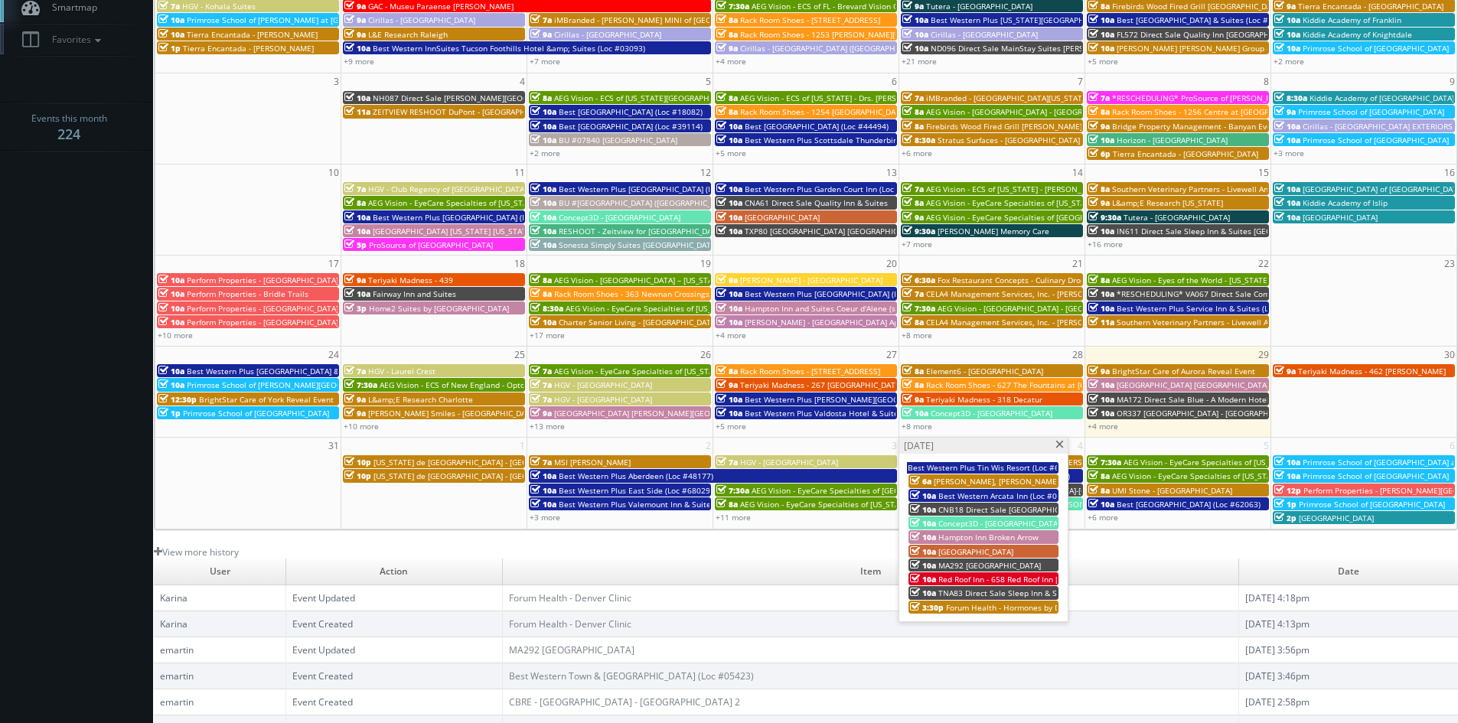
click at [1056, 444] on span at bounding box center [1060, 445] width 10 height 8
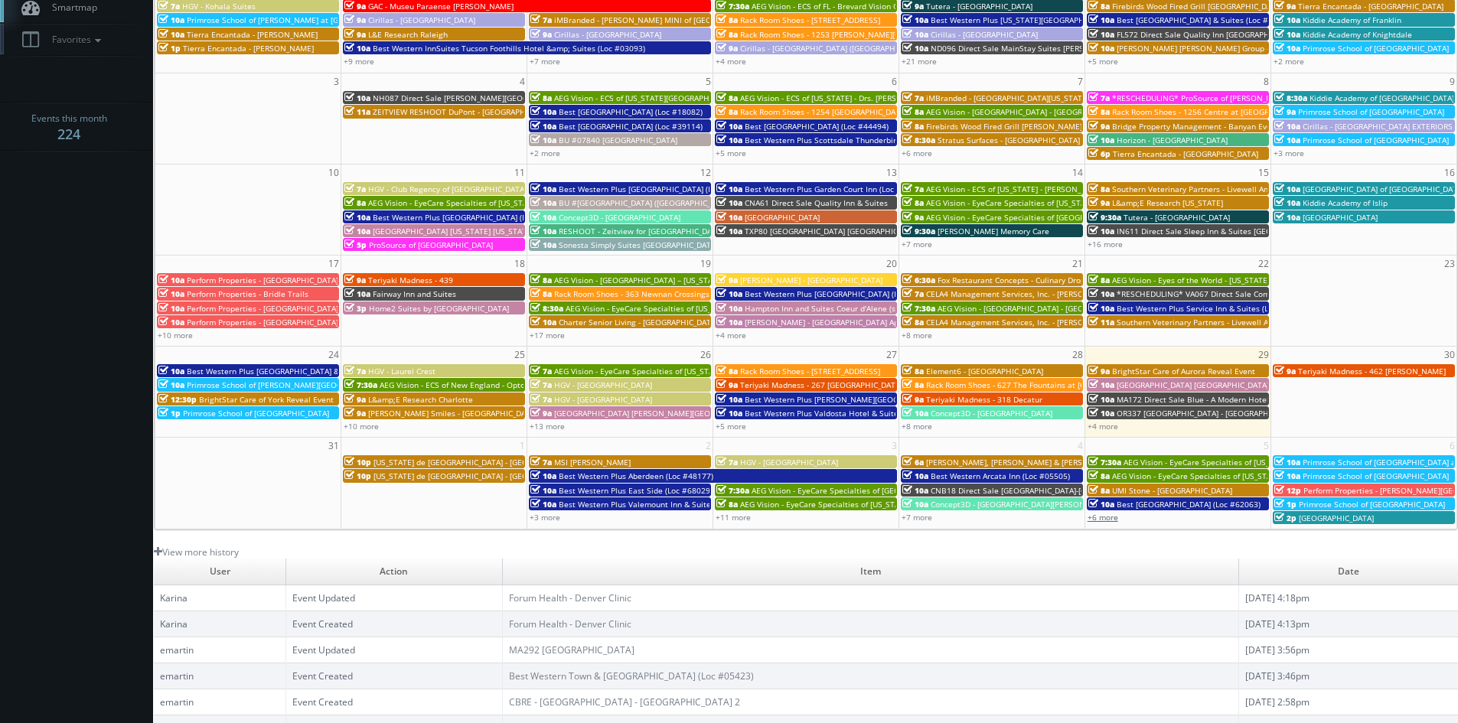
click at [1109, 518] on link "+6 more" at bounding box center [1103, 517] width 31 height 11
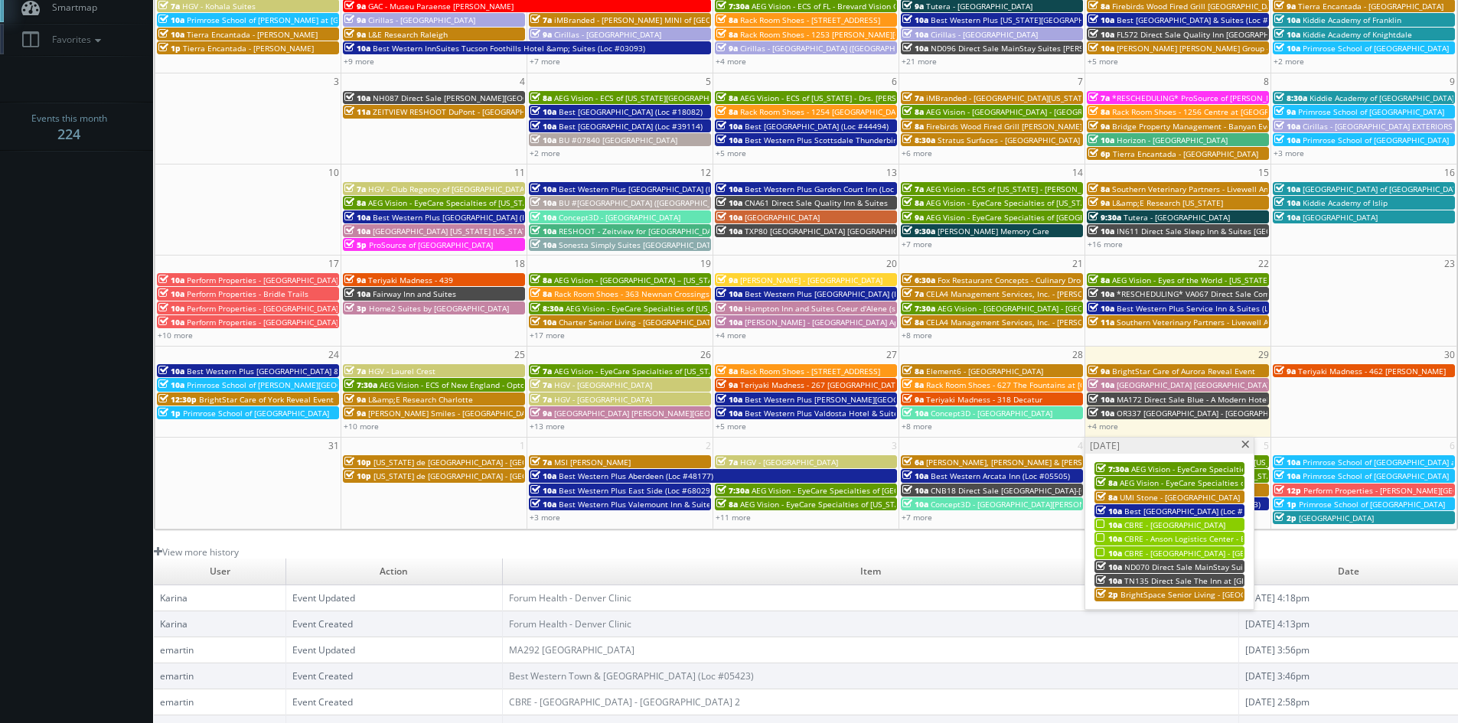
scroll to position [230, 0]
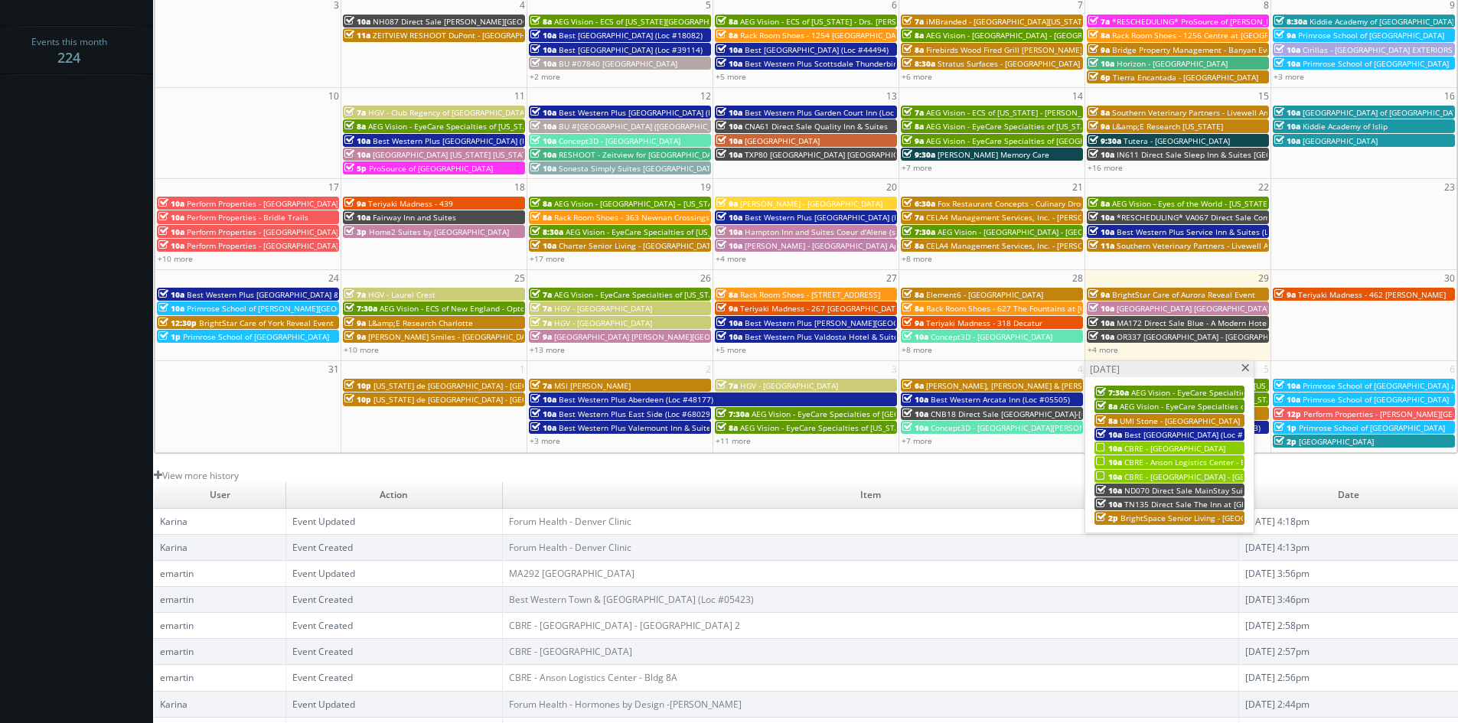
click at [1248, 369] on span at bounding box center [1246, 368] width 10 height 8
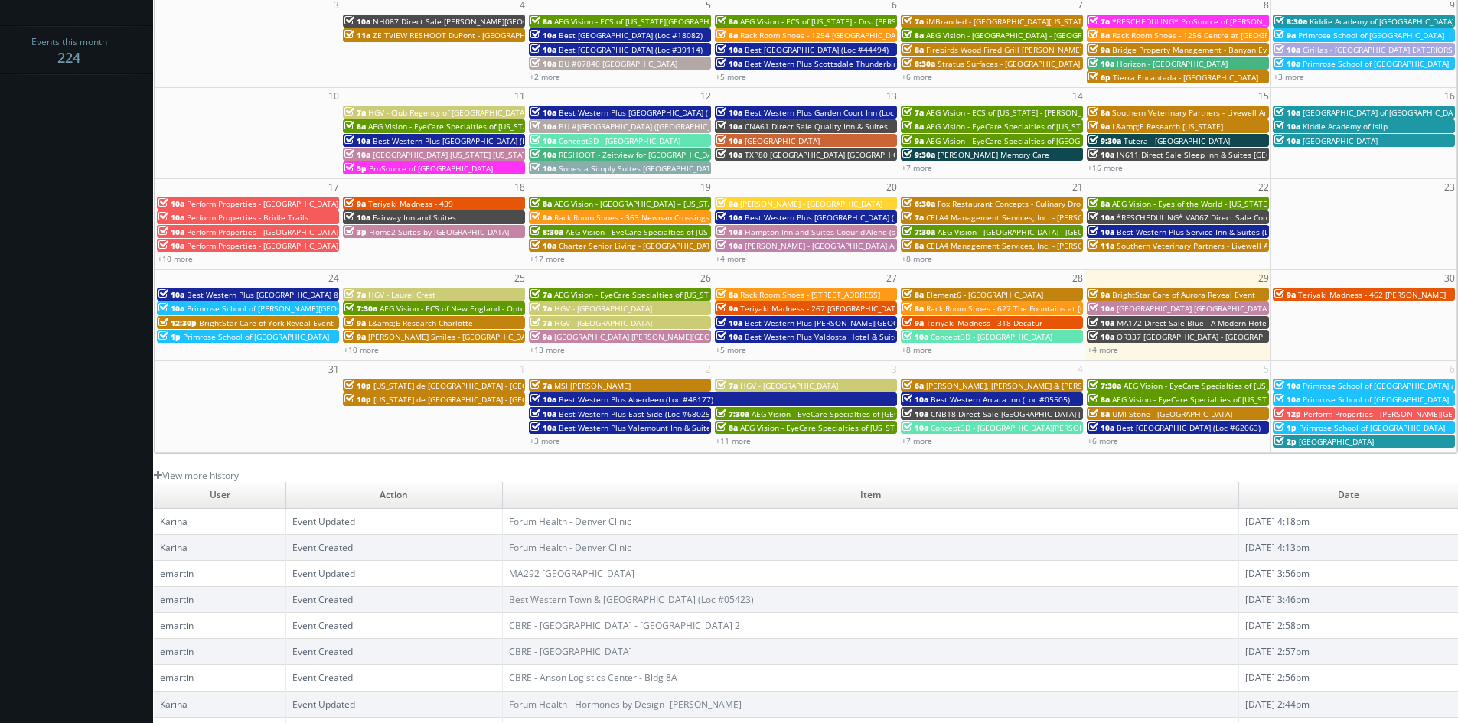
scroll to position [0, 0]
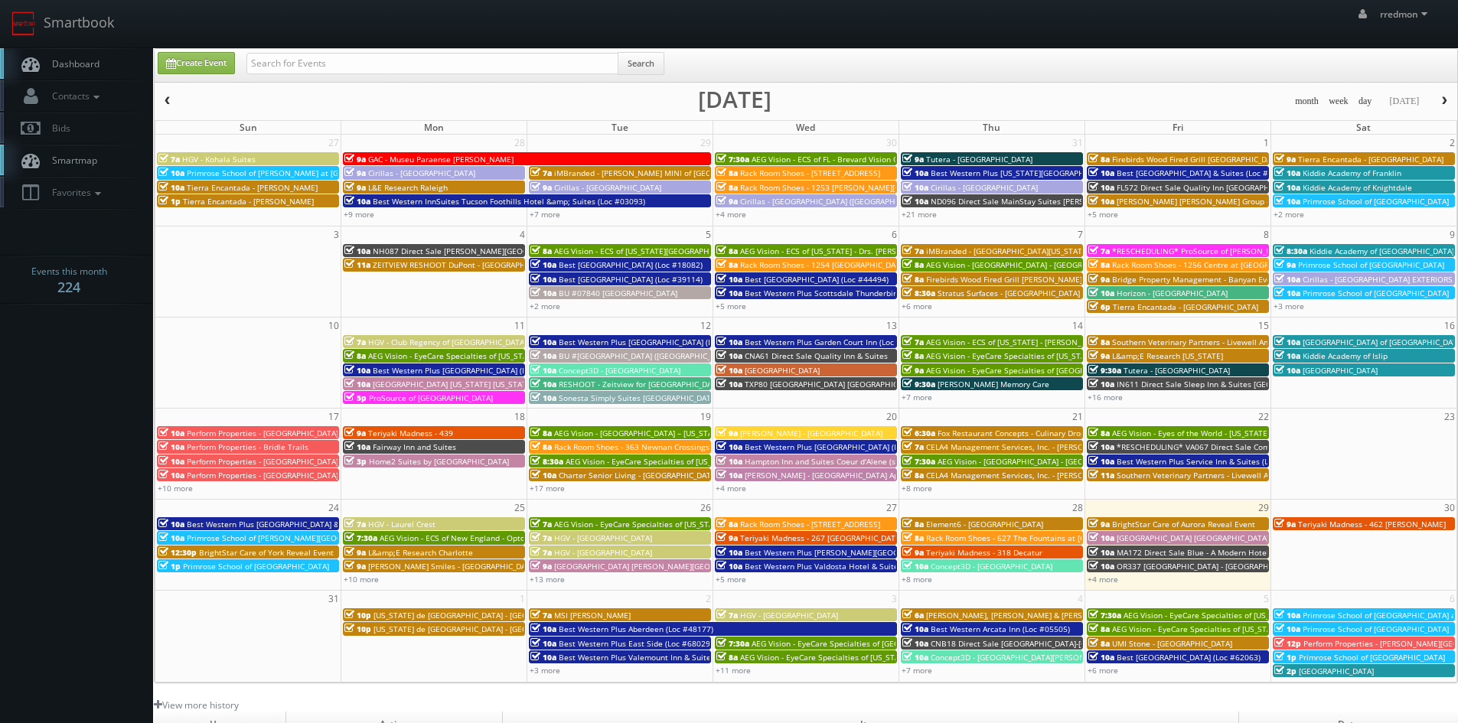
click at [1442, 98] on span "button" at bounding box center [1444, 100] width 11 height 9
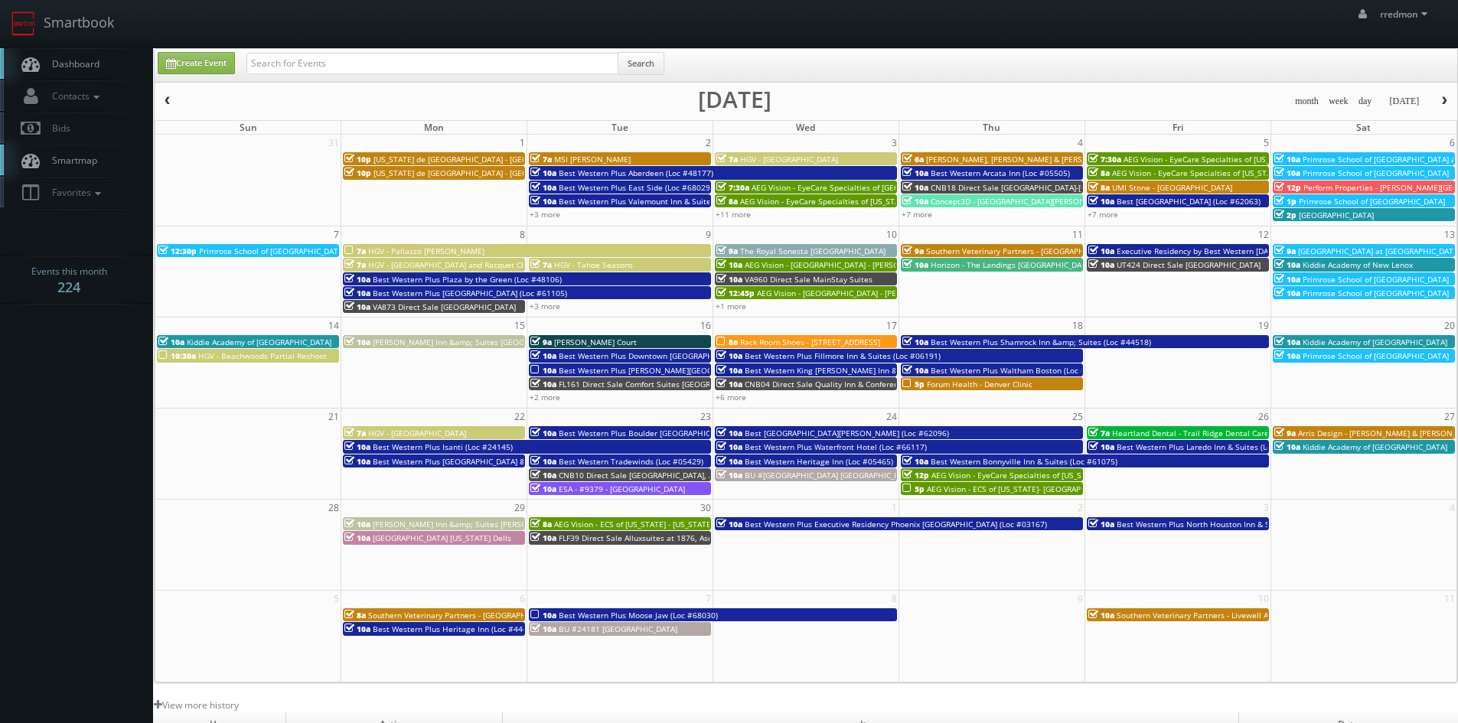
click at [163, 100] on span "button" at bounding box center [167, 100] width 11 height 9
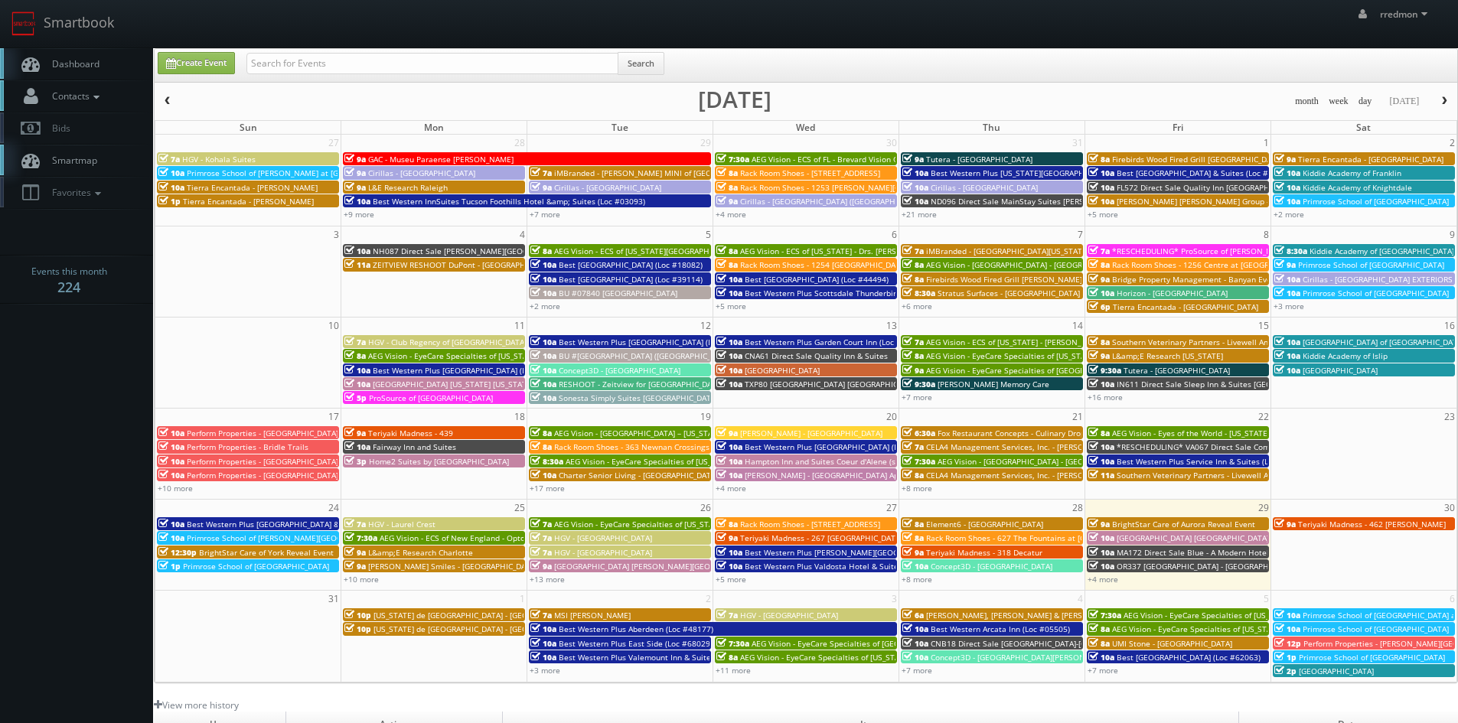
click at [103, 95] on icon at bounding box center [97, 97] width 14 height 11
click at [113, 126] on link "Manage Photographers" at bounding box center [76, 122] width 153 height 21
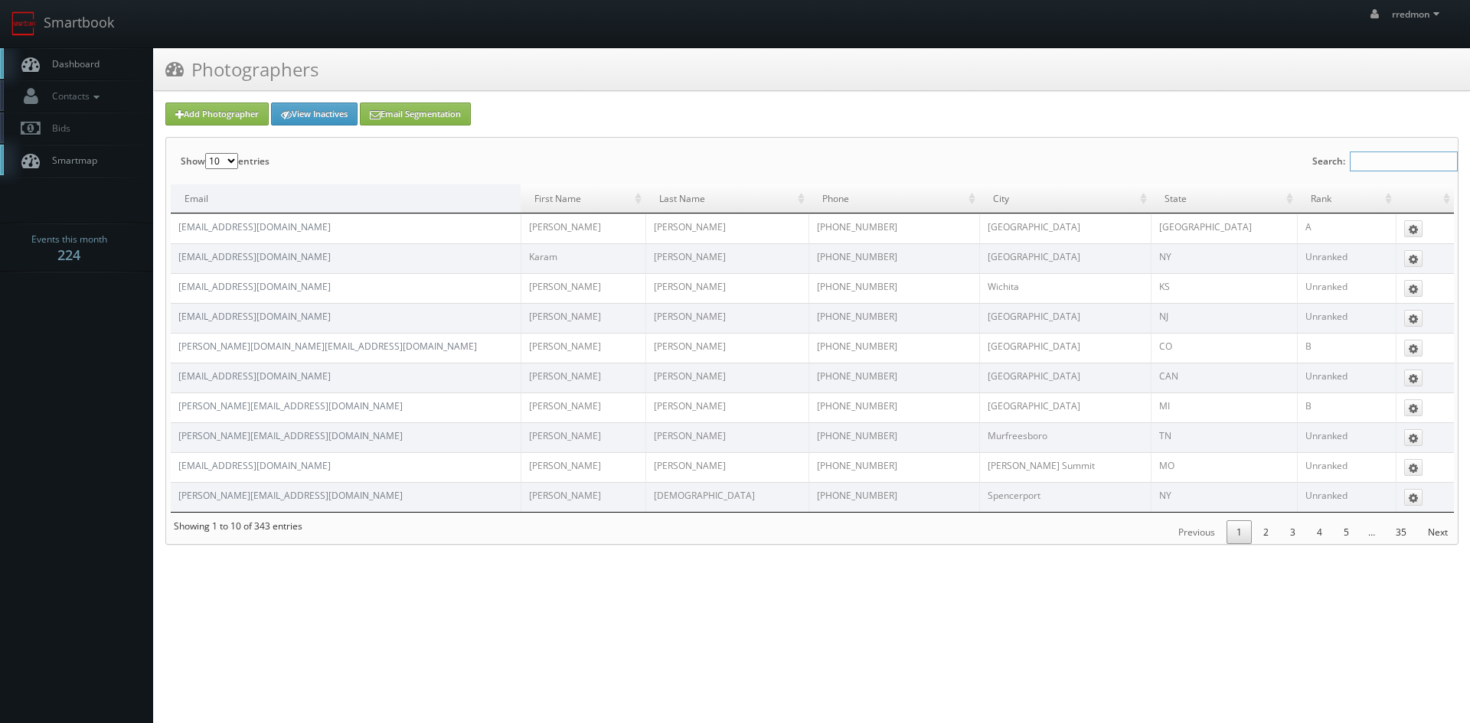
click at [1378, 168] on input "Search:" at bounding box center [1403, 162] width 108 height 20
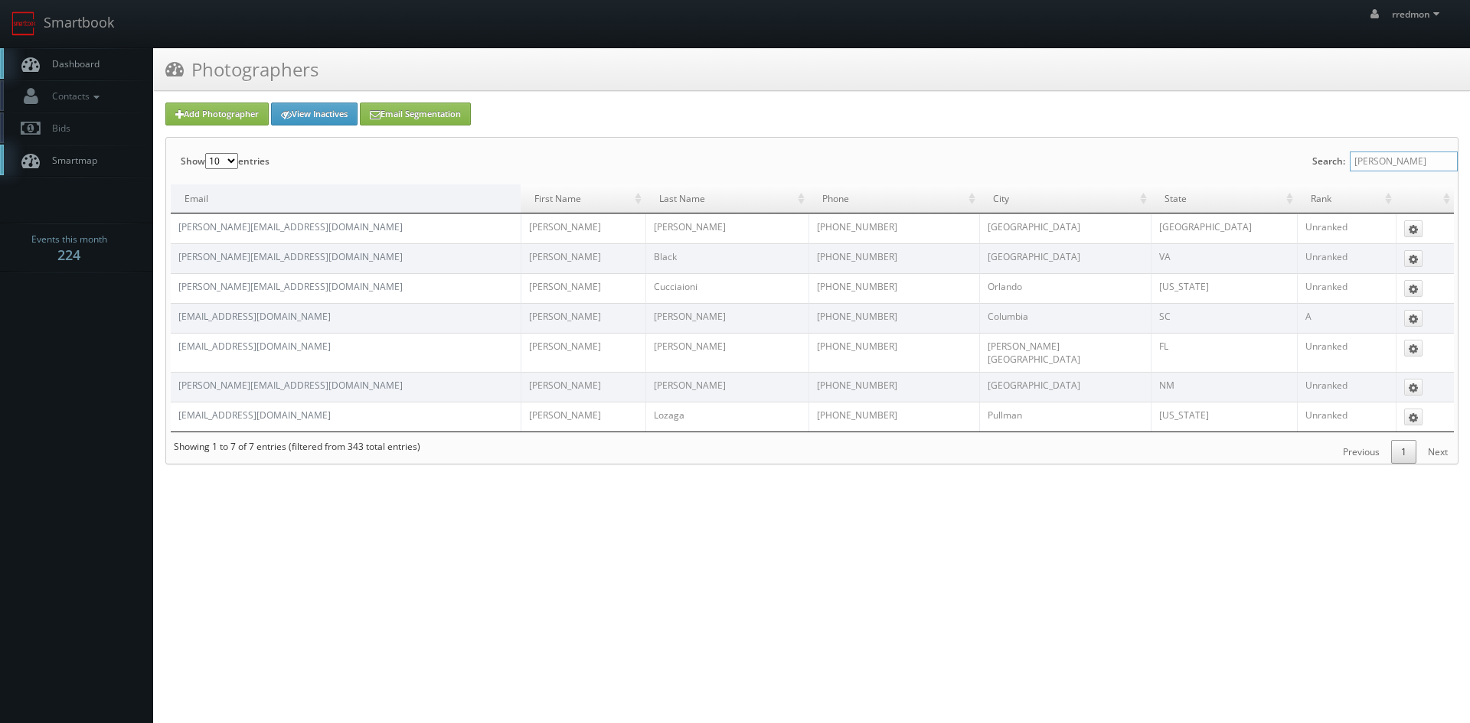
drag, startPoint x: 1376, startPoint y: 160, endPoint x: 1300, endPoint y: 157, distance: 75.8
click at [1300, 157] on div "Show 10 25 50 100 entries Search: [PERSON_NAME] Email First Name Last Name Phon…" at bounding box center [811, 301] width 1291 height 326
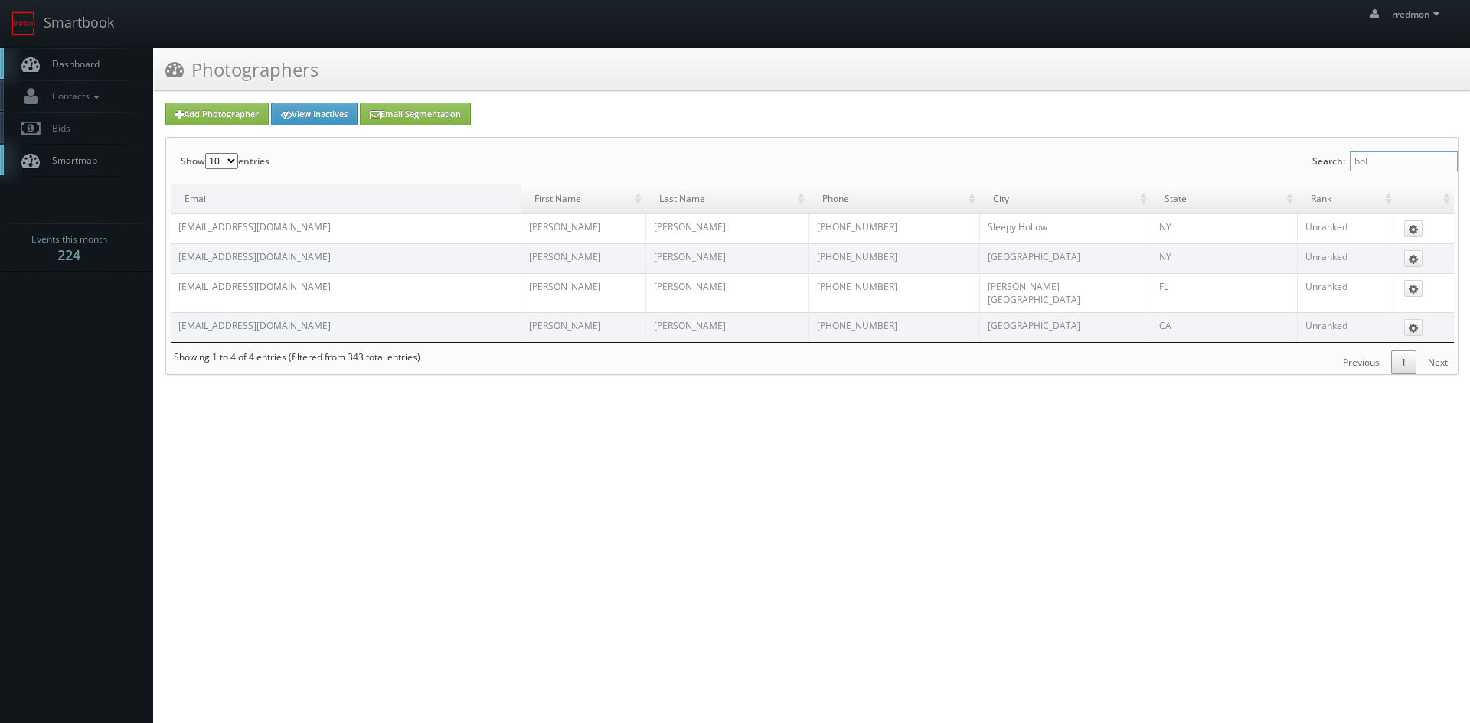
type input "[PERSON_NAME]"
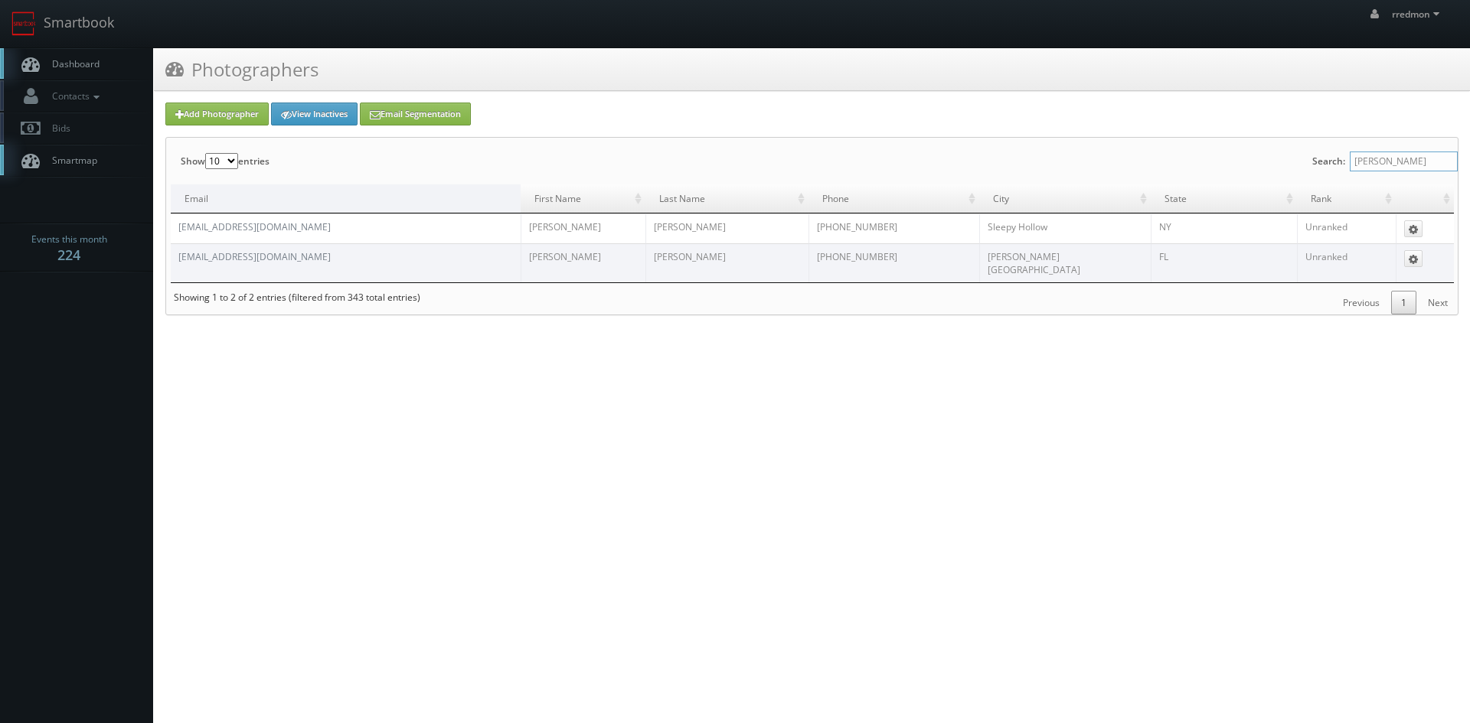
drag, startPoint x: 1385, startPoint y: 163, endPoint x: 1307, endPoint y: 171, distance: 78.5
click at [1307, 171] on div "Show 10 25 50 100 entries Search: [PERSON_NAME] Email First Name Last Name Phon…" at bounding box center [811, 226] width 1291 height 177
